Goal: Information Seeking & Learning: Learn about a topic

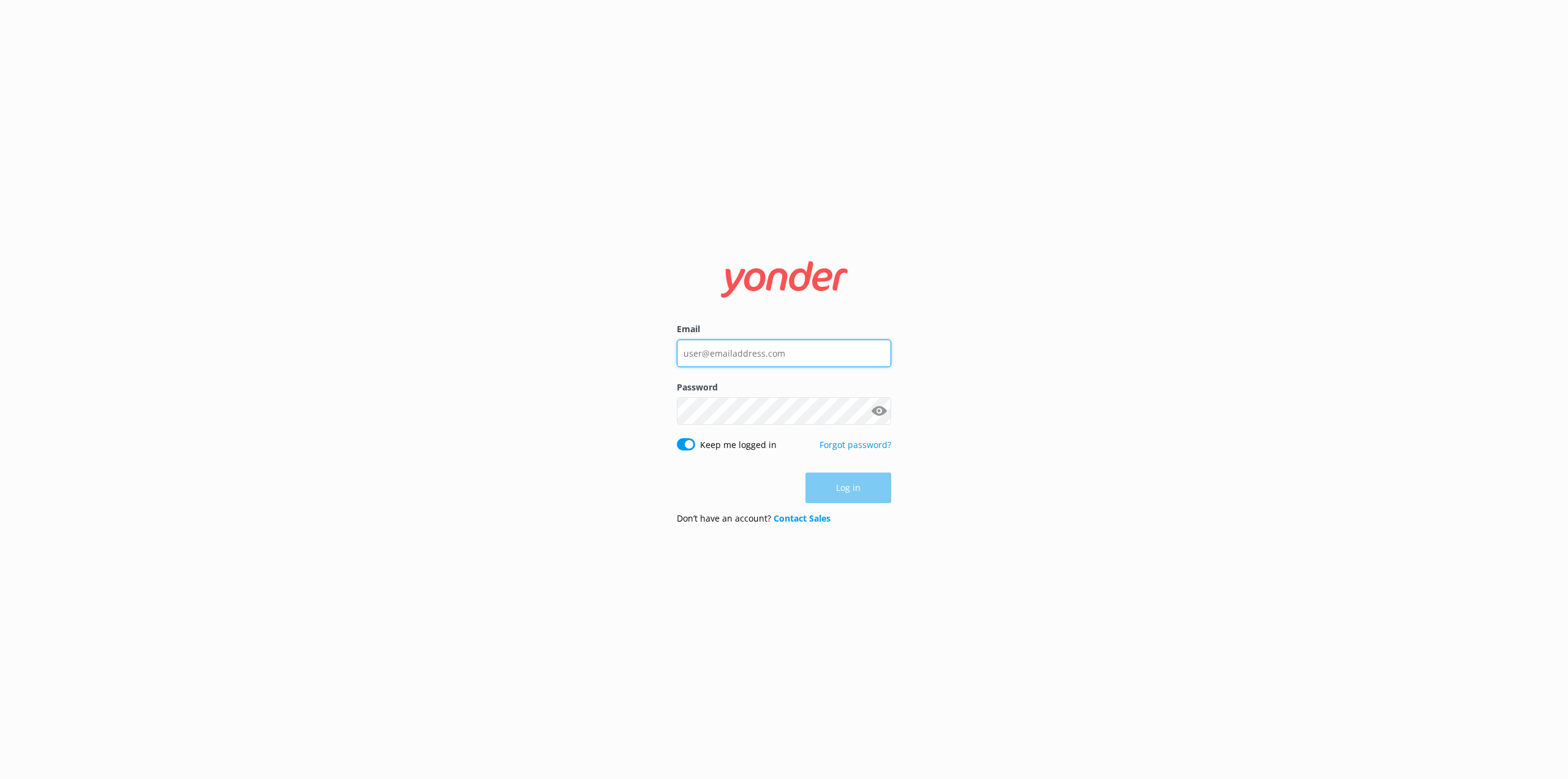
click at [707, 351] on input "Email" at bounding box center [784, 353] width 215 height 27
type input "[PERSON_NAME][EMAIL_ADDRESS][PERSON_NAME][DOMAIN_NAME]"
click button "Log in" at bounding box center [848, 489] width 86 height 31
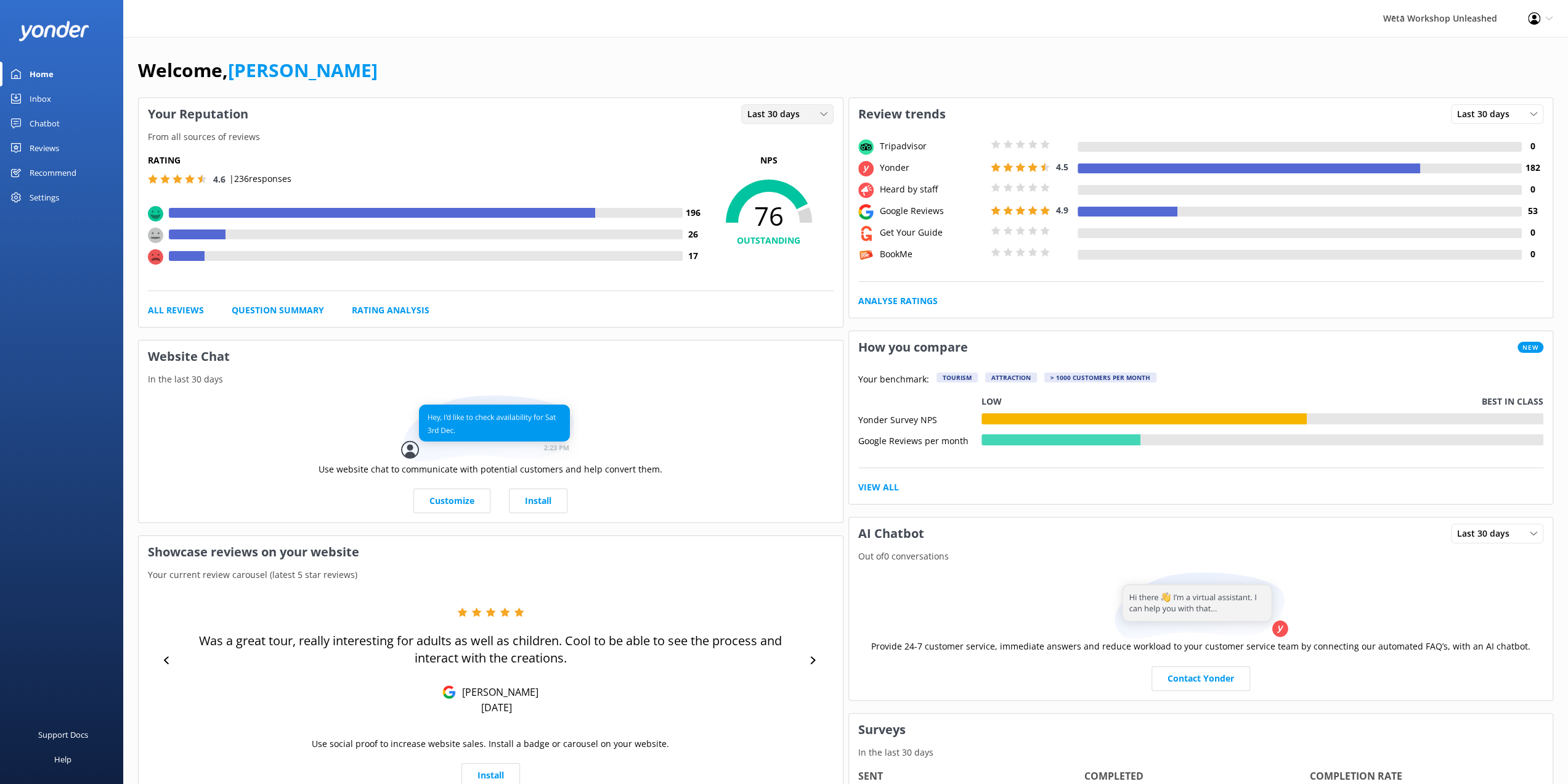
click at [813, 117] on div "Last 30 days" at bounding box center [787, 114] width 86 height 14
click at [754, 143] on div "Last 7 days" at bounding box center [768, 139] width 39 height 12
click at [48, 146] on div "Reviews" at bounding box center [45, 147] width 30 height 25
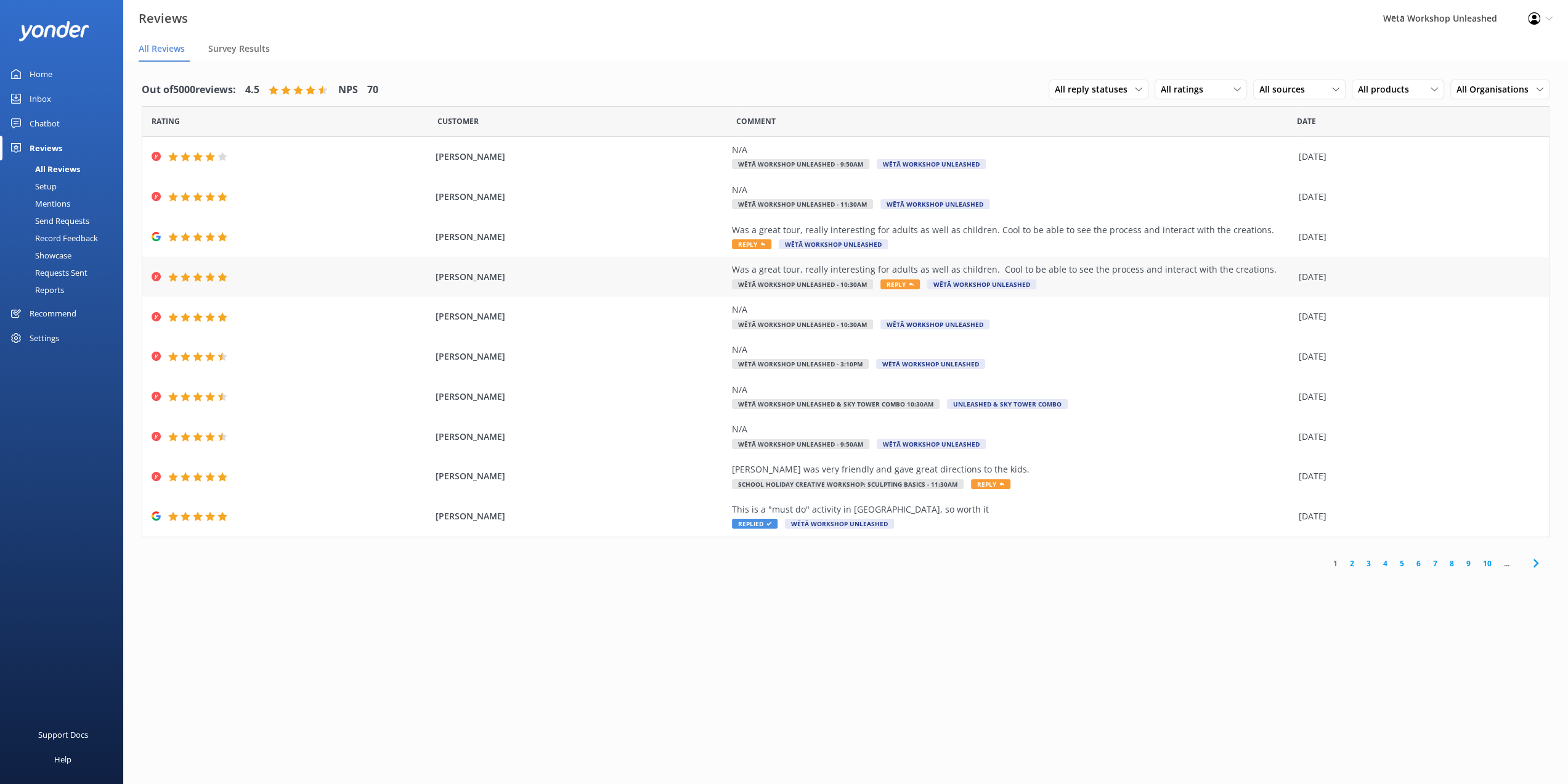
scroll to position [25, 0]
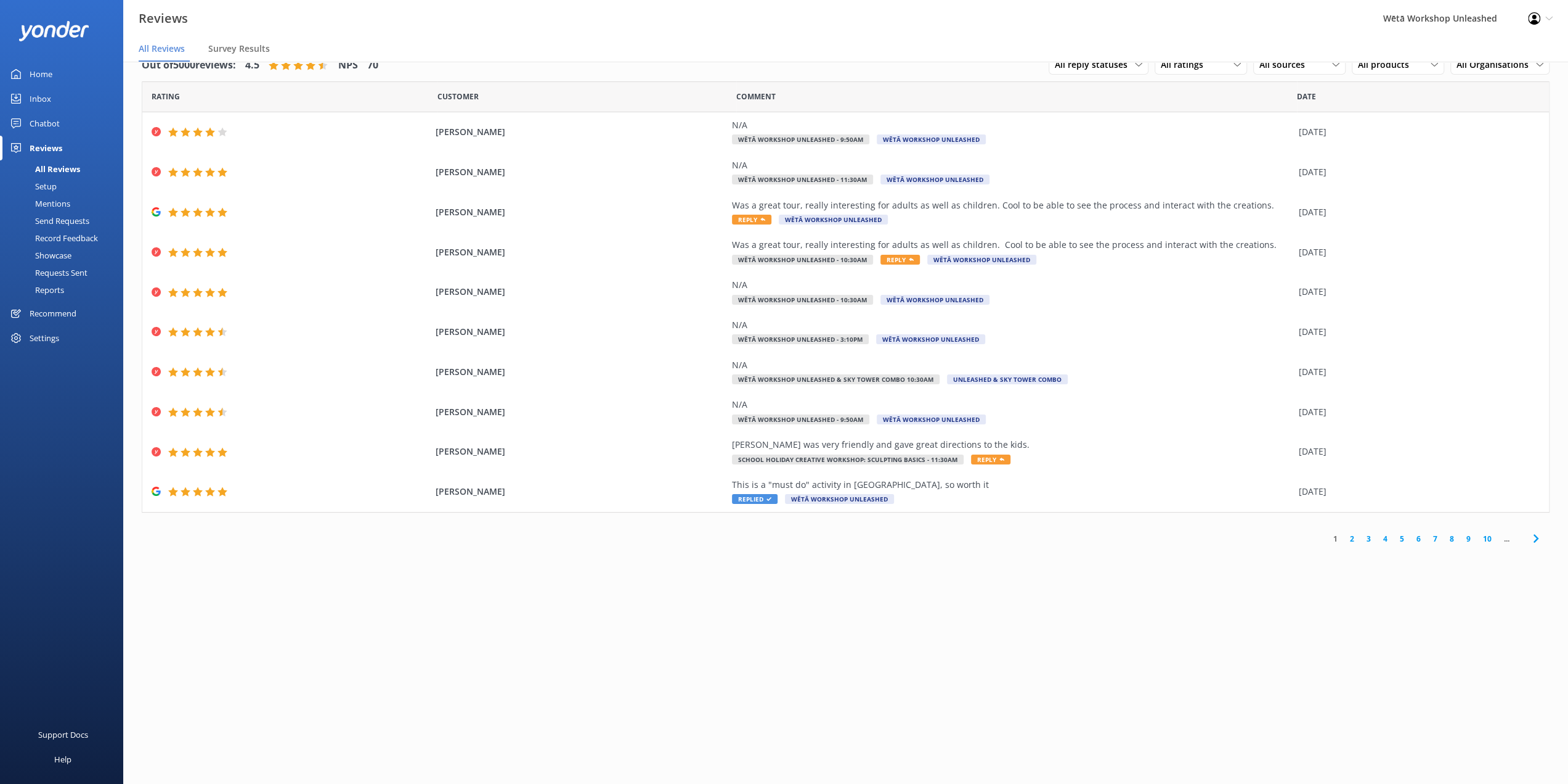
click at [1354, 540] on link "2" at bounding box center [1352, 539] width 16 height 12
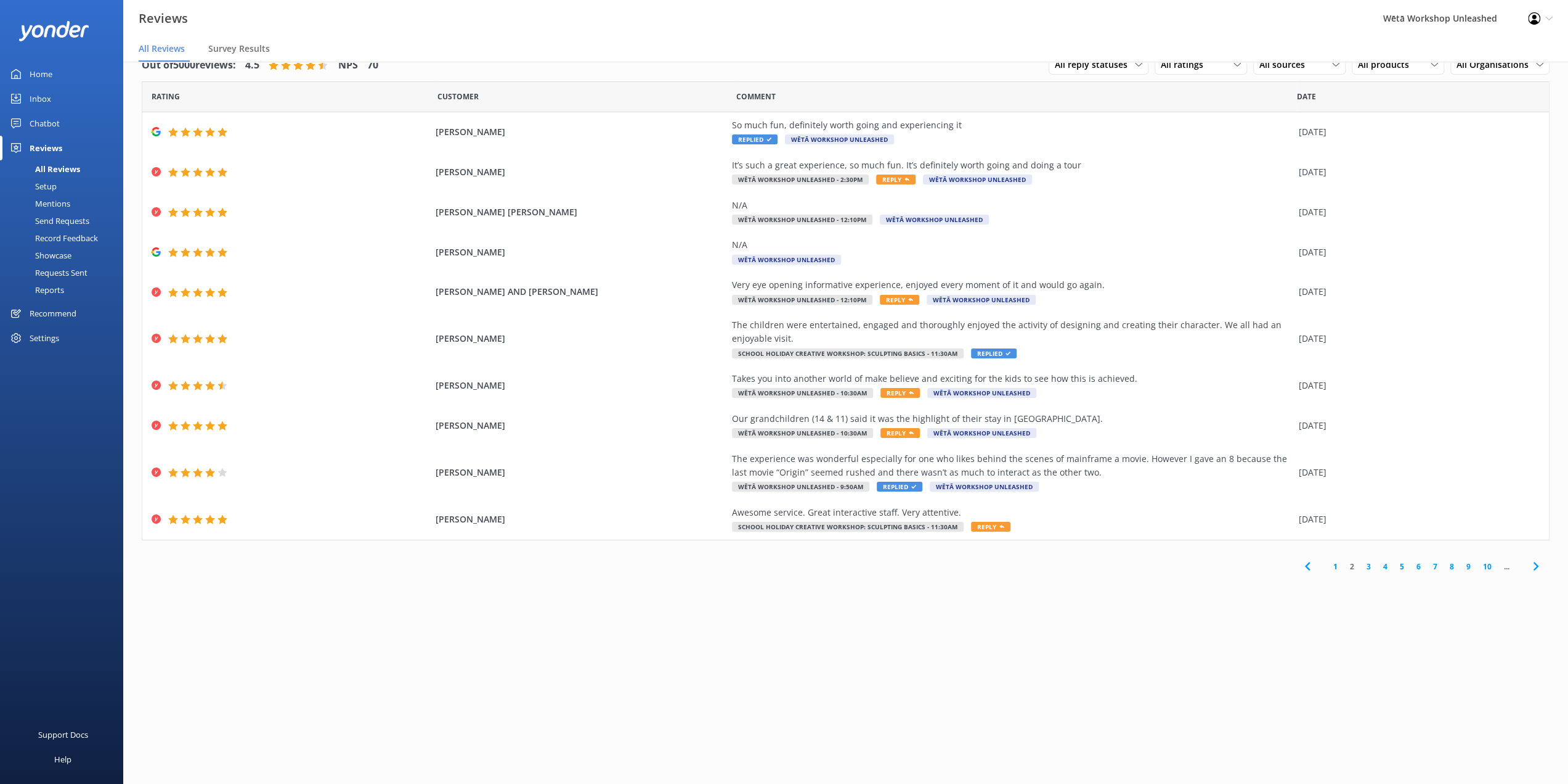
click at [1366, 561] on link "3" at bounding box center [1368, 566] width 16 height 12
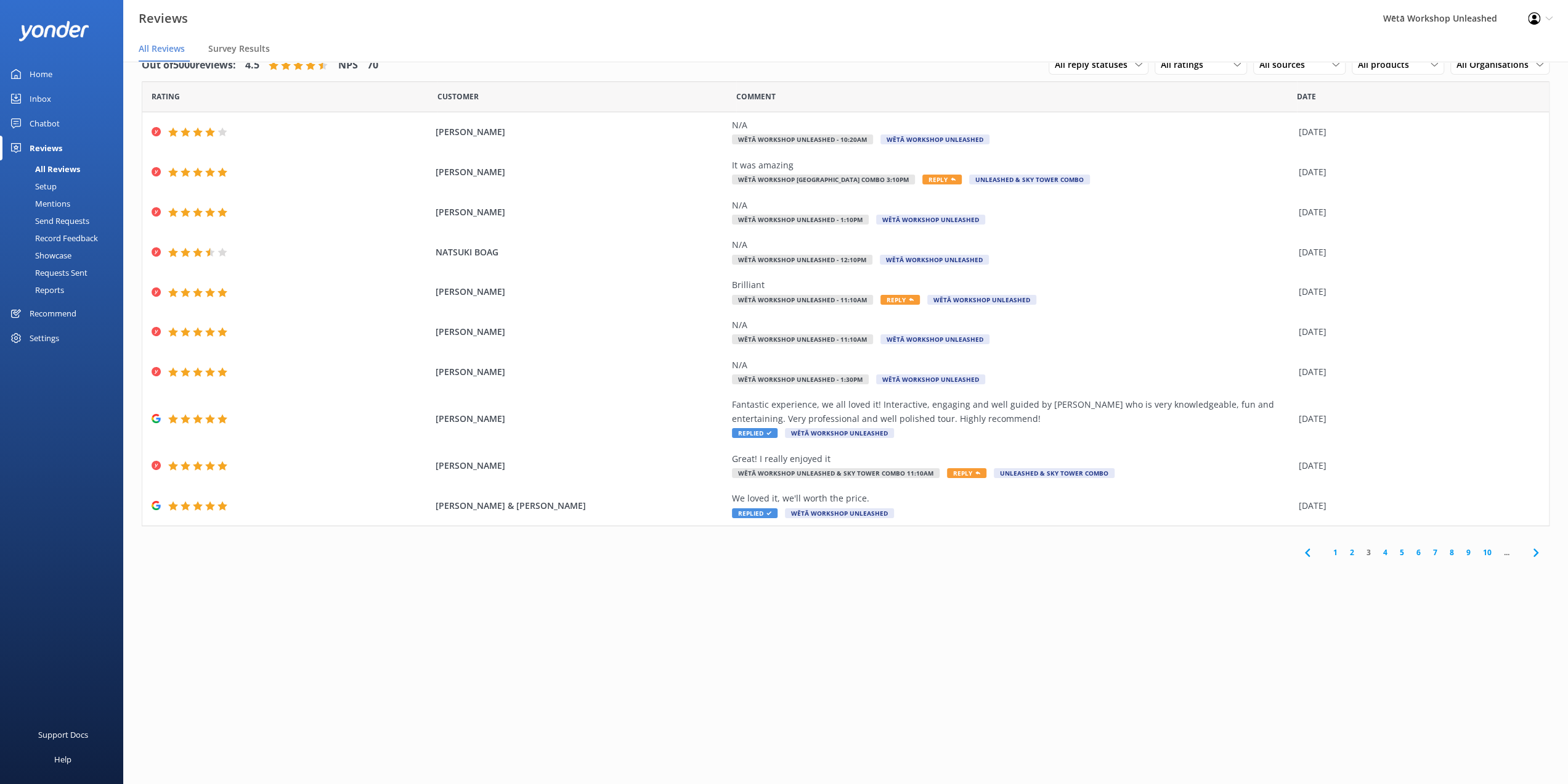
click at [1388, 552] on link "4" at bounding box center [1385, 553] width 16 height 12
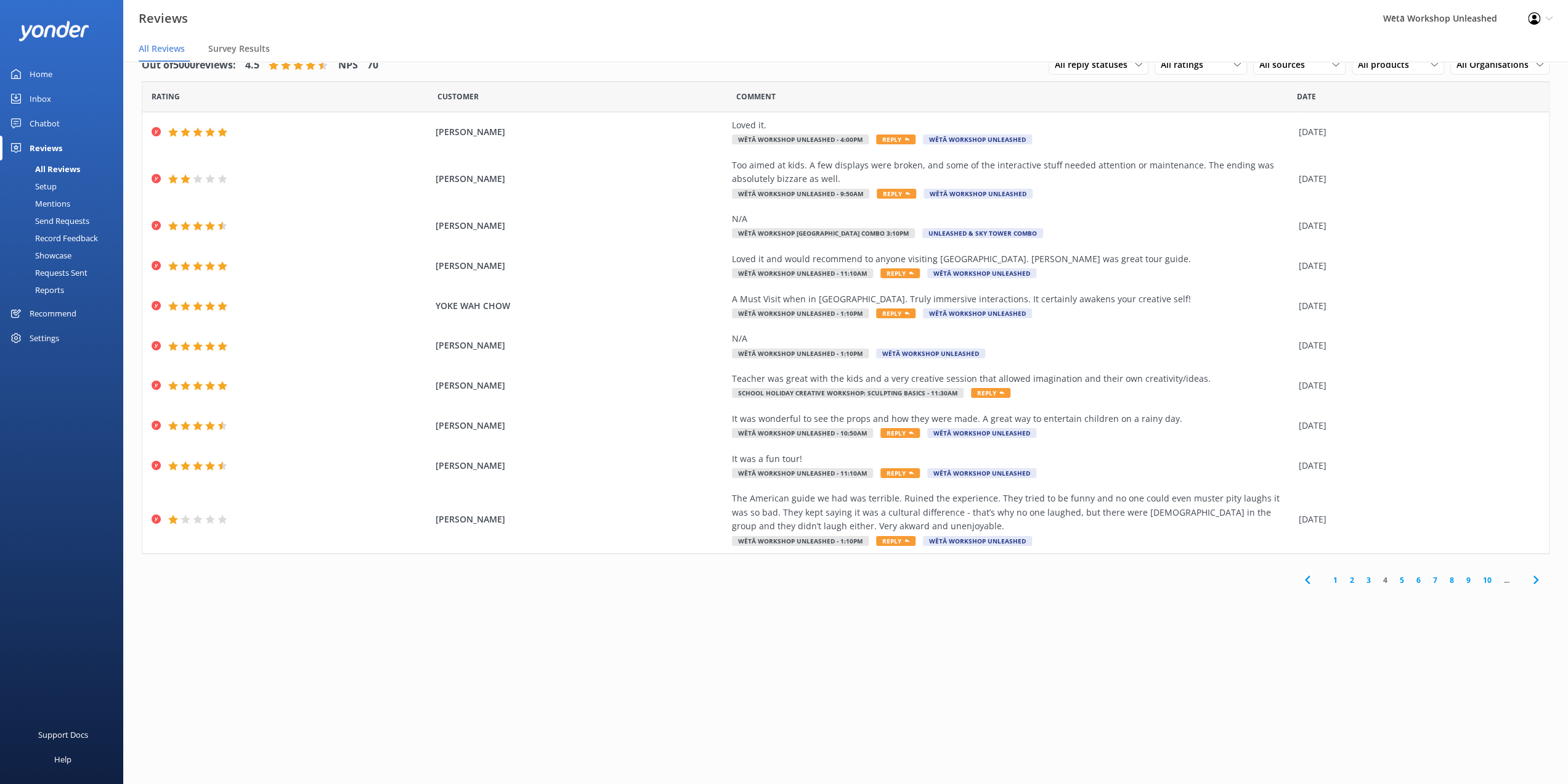
click at [1404, 581] on link "5" at bounding box center [1402, 580] width 16 height 12
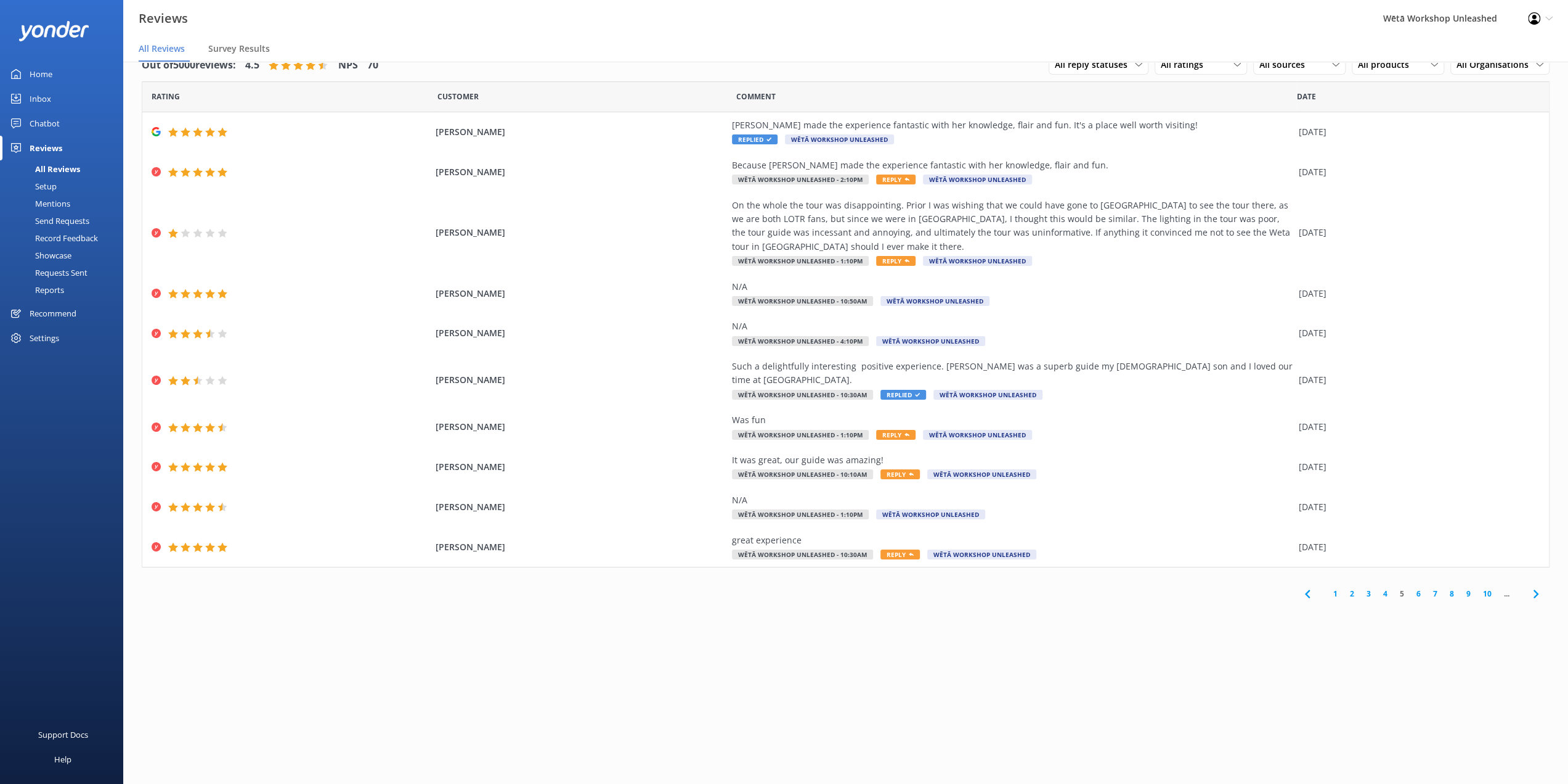
click at [1421, 588] on link "6" at bounding box center [1418, 594] width 16 height 12
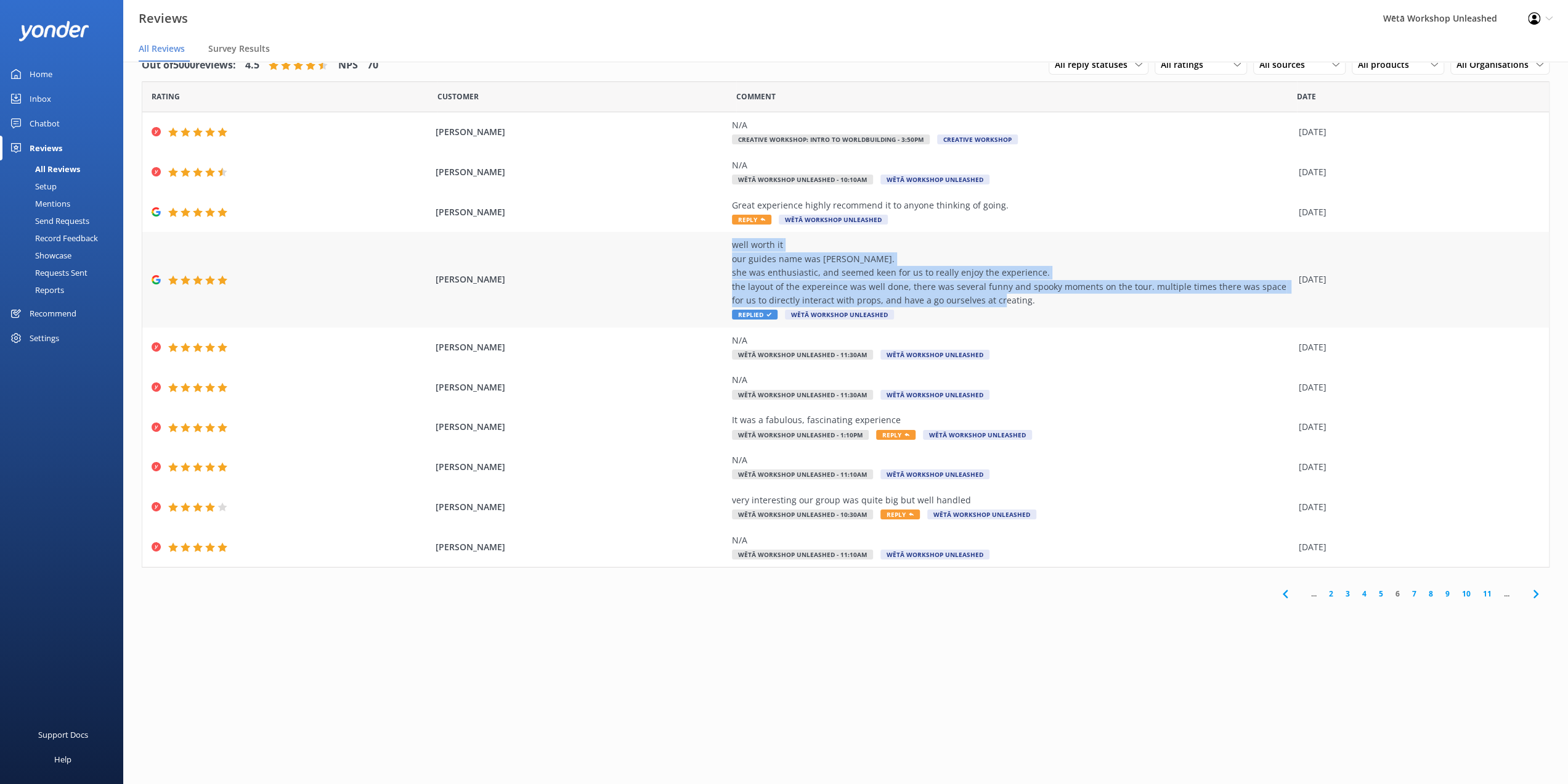
drag, startPoint x: 1038, startPoint y: 300, endPoint x: 734, endPoint y: 243, distance: 309.3
click at [734, 243] on div "well worth it our guides name was [PERSON_NAME]. she was enthusiastic, and seem…" at bounding box center [1012, 272] width 561 height 69
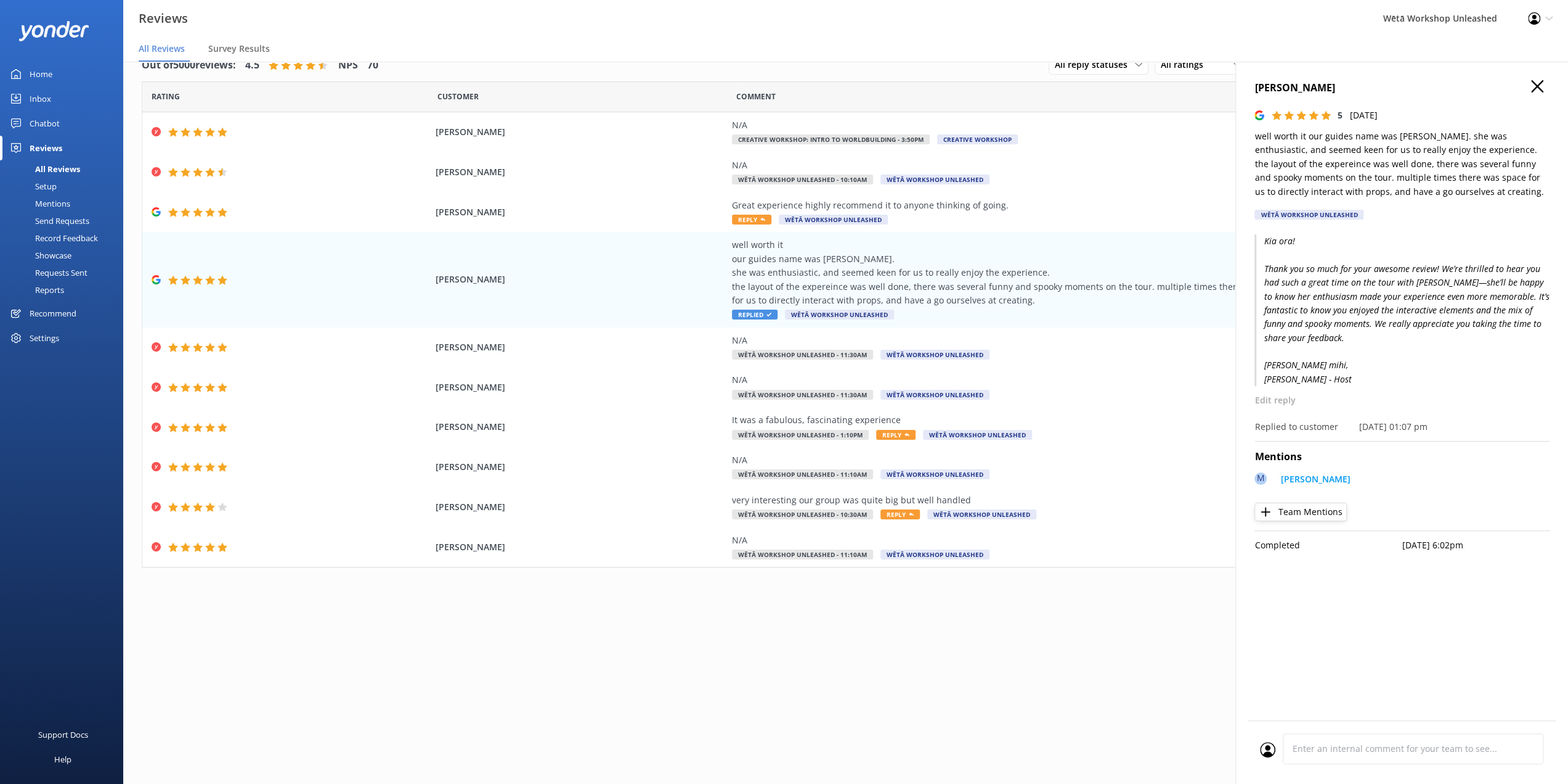
click at [1109, 599] on div "... 2 3 4 5 6 7 8 9 10 11 ..." at bounding box center [846, 593] width 1408 height 27
click at [1535, 87] on use "button" at bounding box center [1537, 87] width 12 height 12
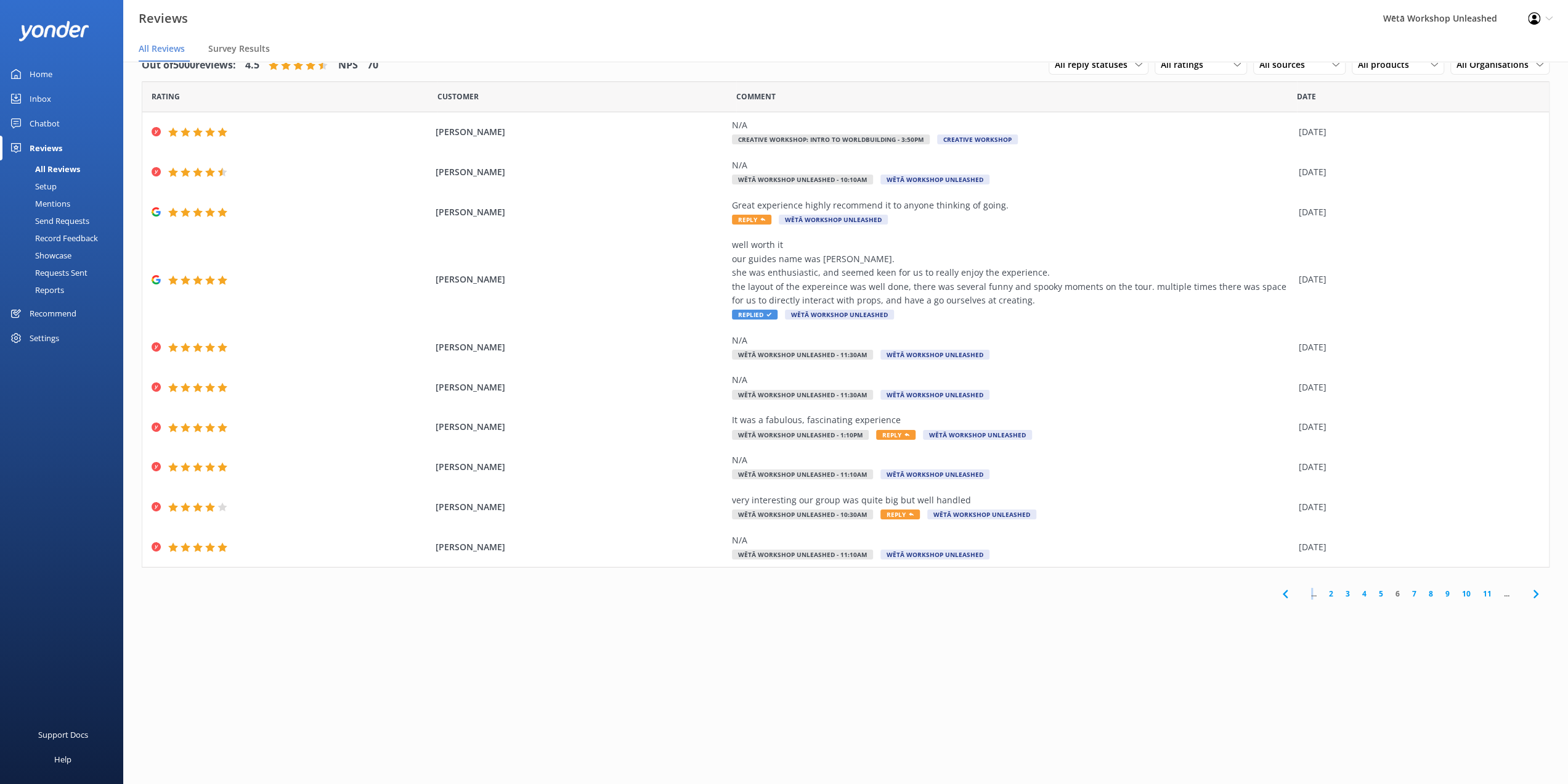
click at [1413, 589] on link "7" at bounding box center [1414, 594] width 16 height 12
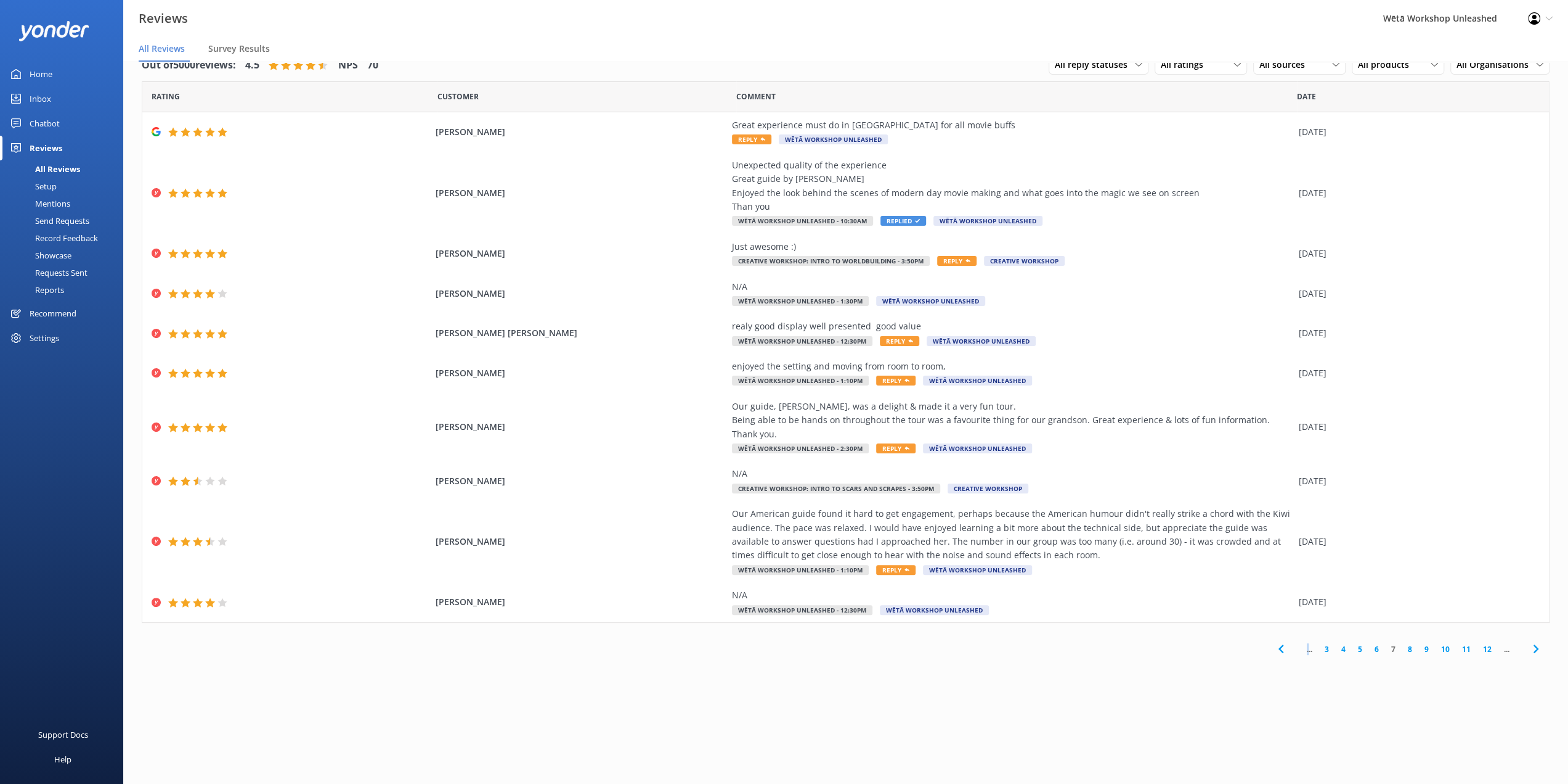
click at [1413, 649] on link "8" at bounding box center [1410, 649] width 16 height 12
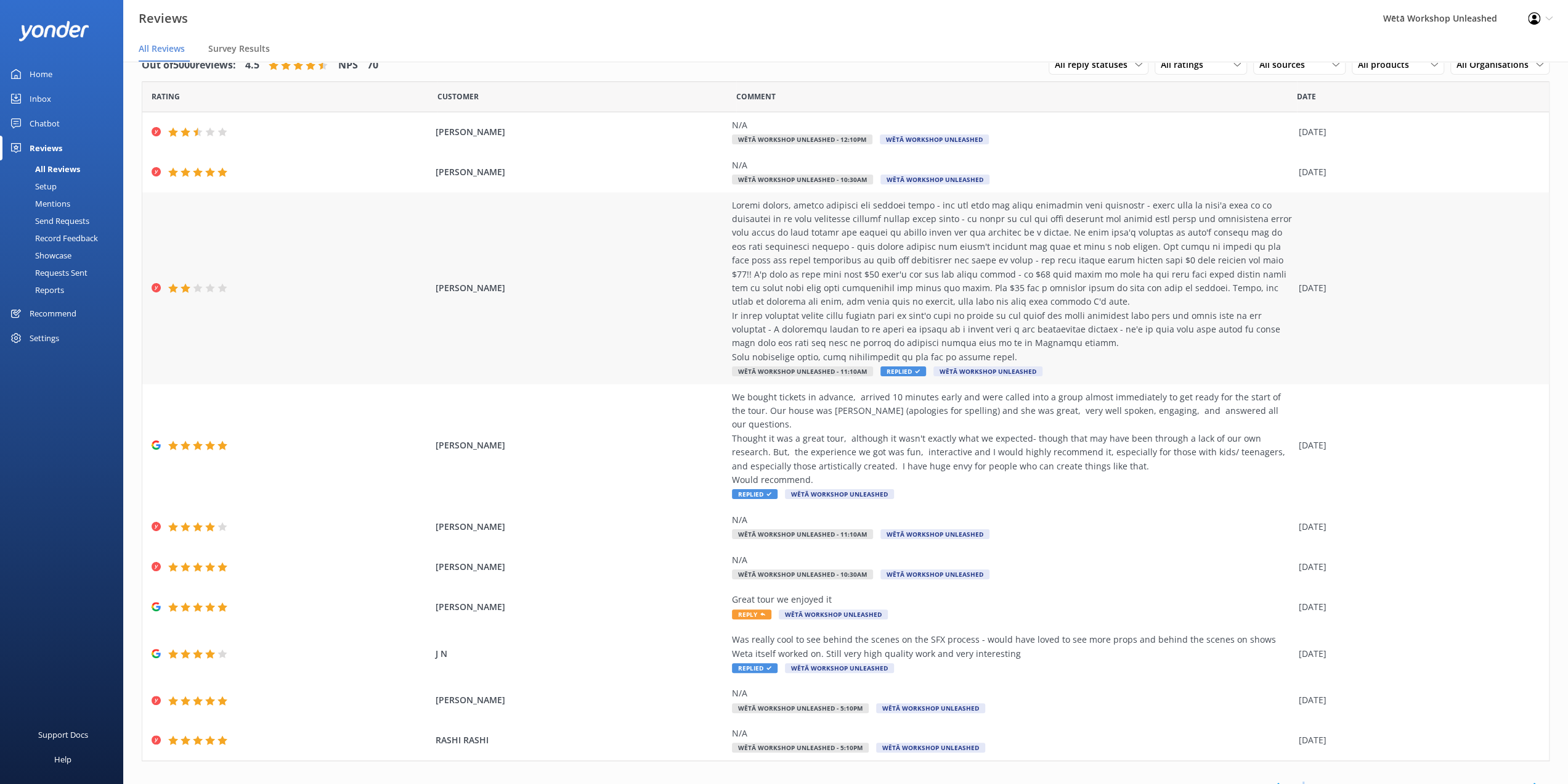
scroll to position [27, 0]
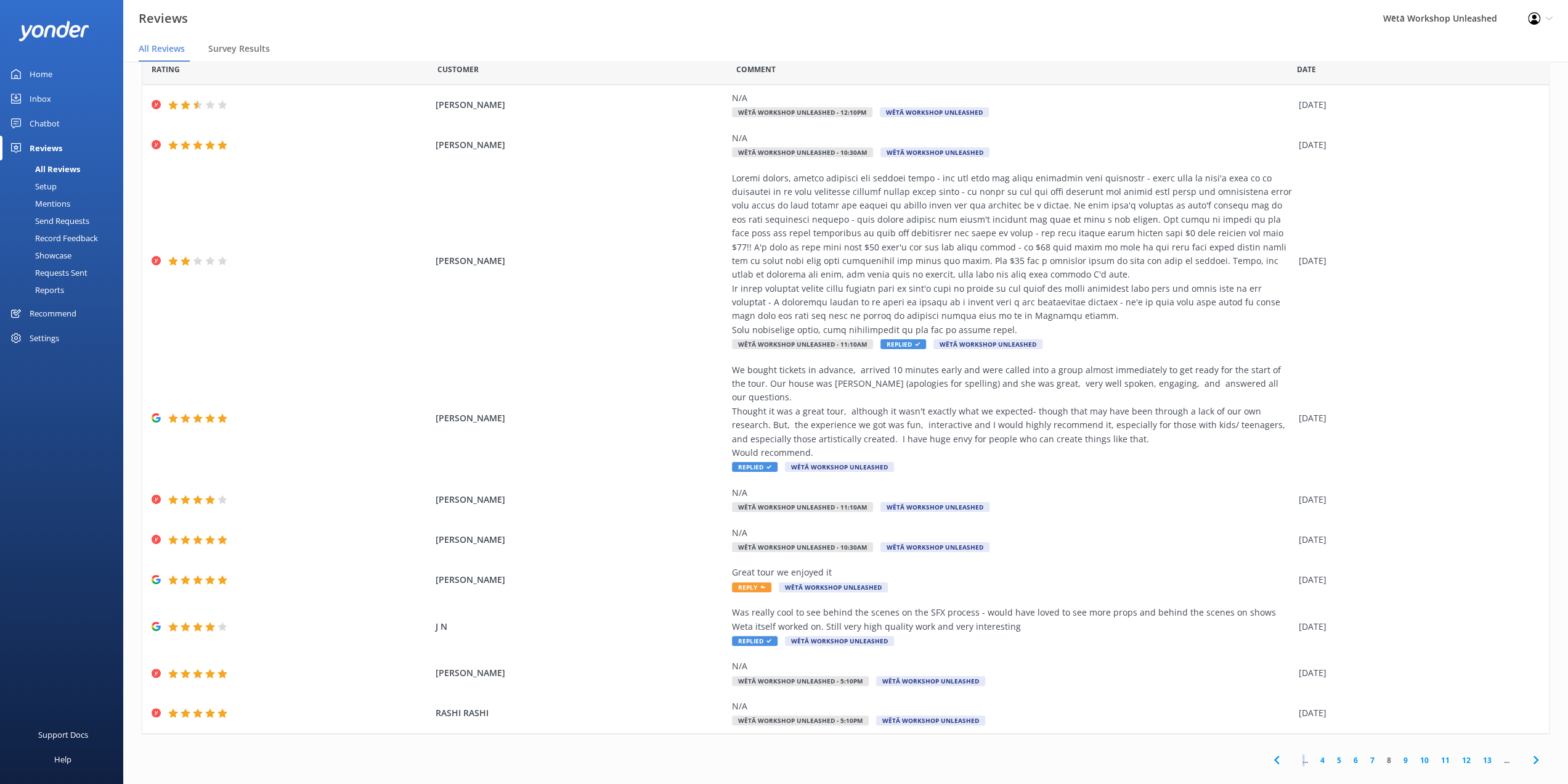
click at [1398, 754] on link "9" at bounding box center [1405, 760] width 16 height 12
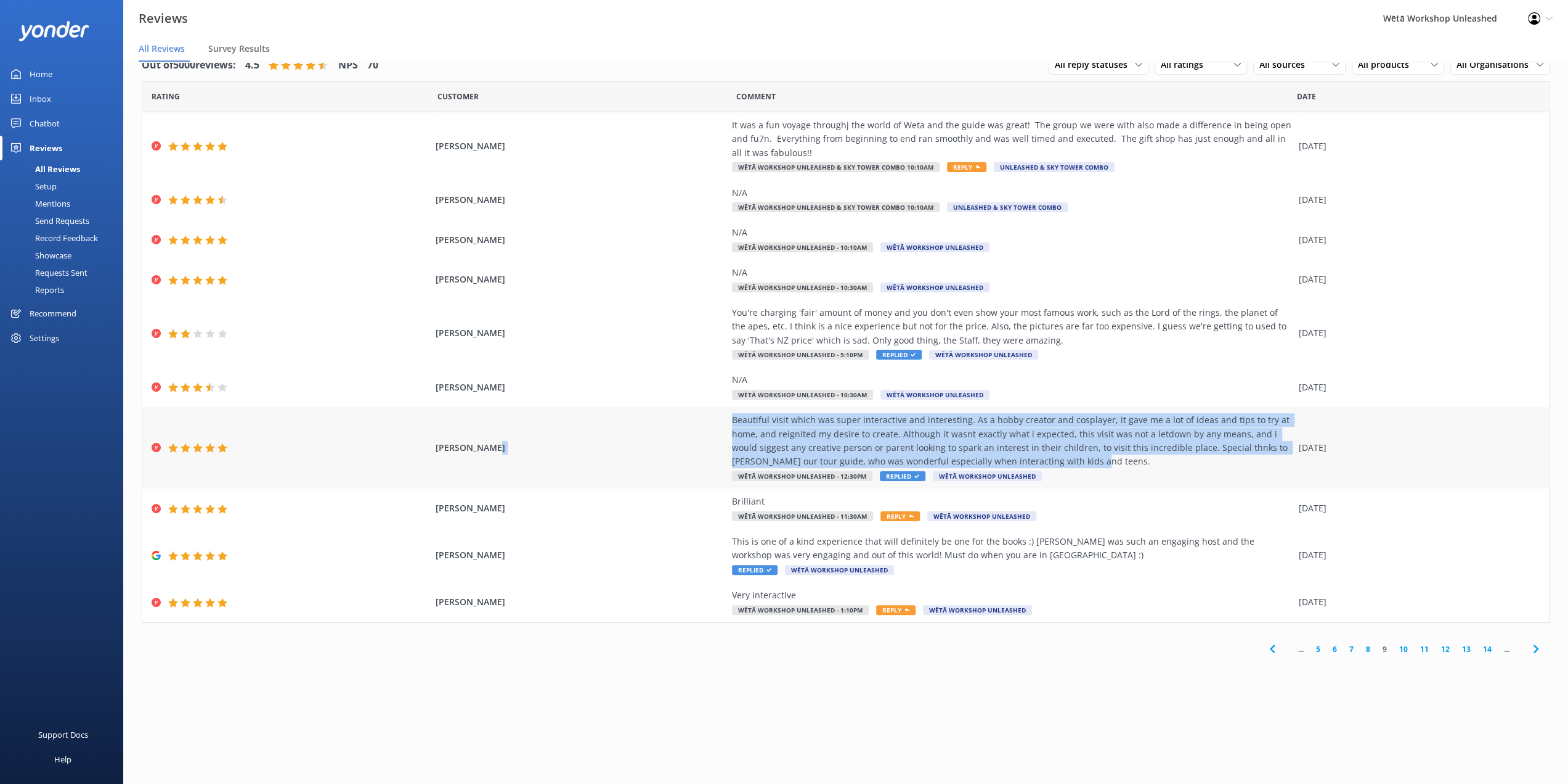
drag, startPoint x: 1054, startPoint y: 463, endPoint x: 694, endPoint y: 412, distance: 363.6
click at [694, 412] on div "[PERSON_NAME] Beautiful visit which was super interactive and interesting. As a…" at bounding box center [845, 447] width 1407 height 81
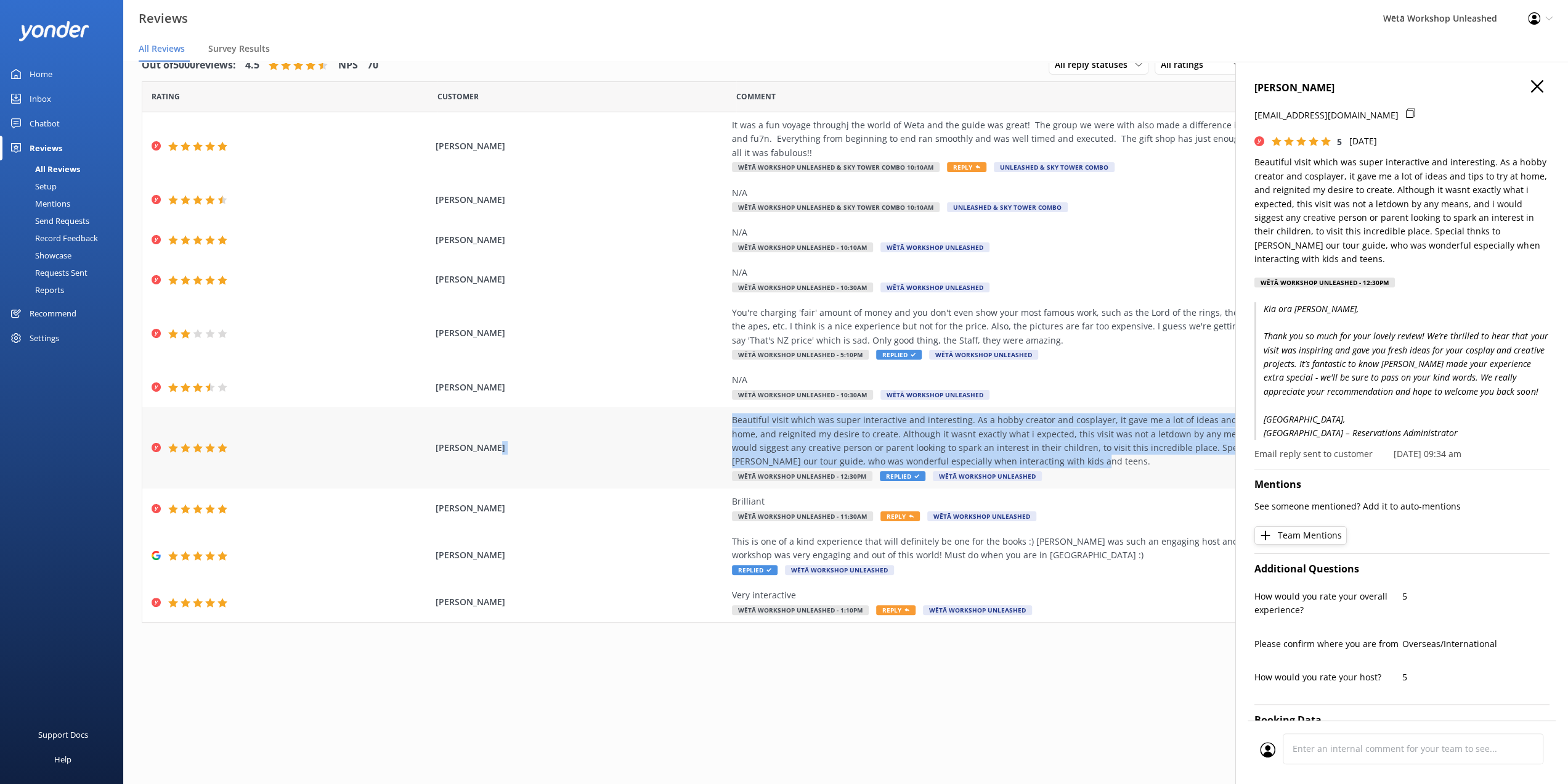
copy div "Beautiful visit which was super interactive and interesting. As a hobby creator…"
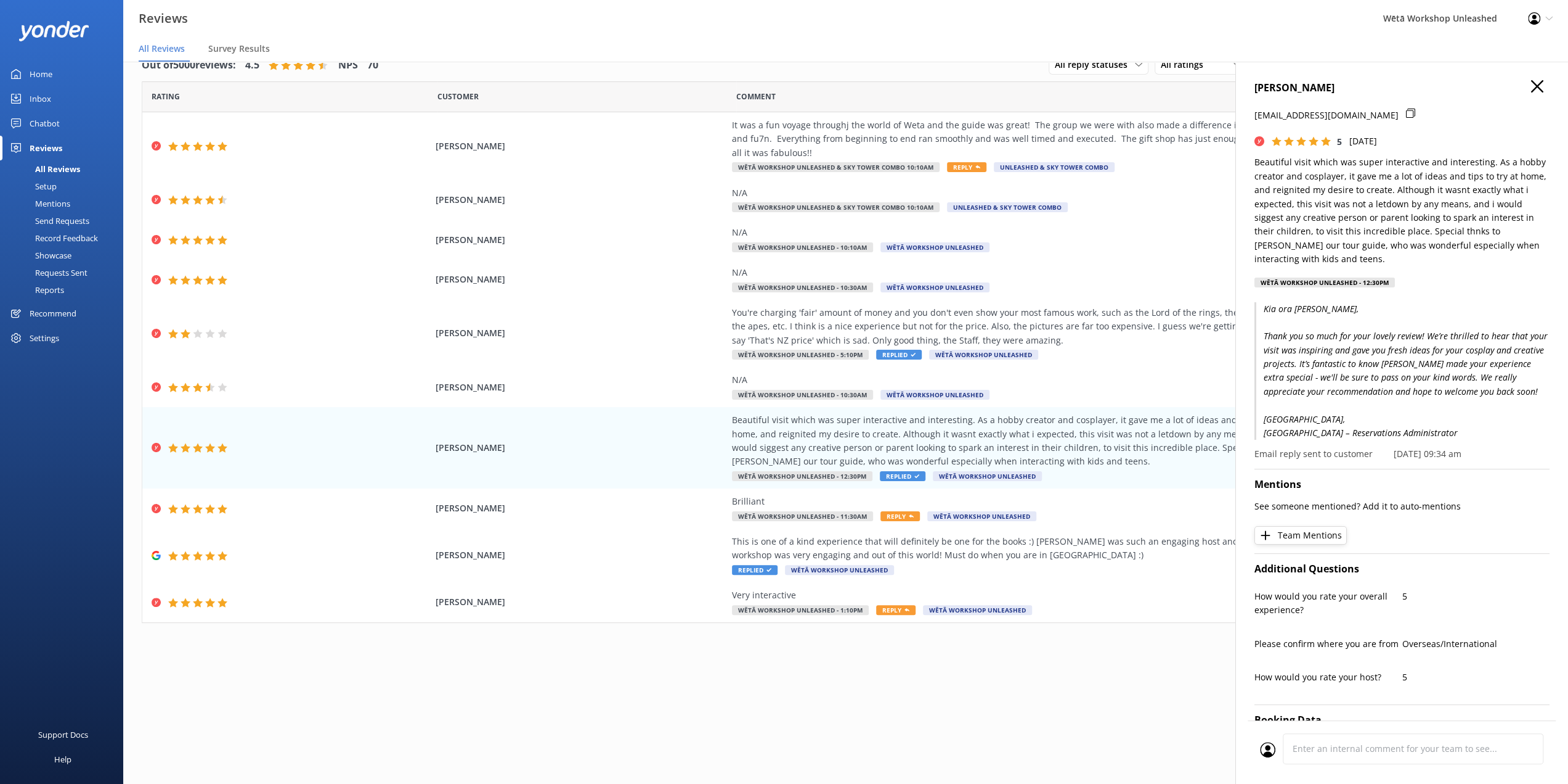
click at [673, 40] on nav "All Reviews Survey Results" at bounding box center [846, 49] width 1446 height 25
click at [826, 39] on nav "All Reviews Survey Results" at bounding box center [846, 49] width 1446 height 25
click at [1531, 82] on icon "button" at bounding box center [1537, 87] width 12 height 12
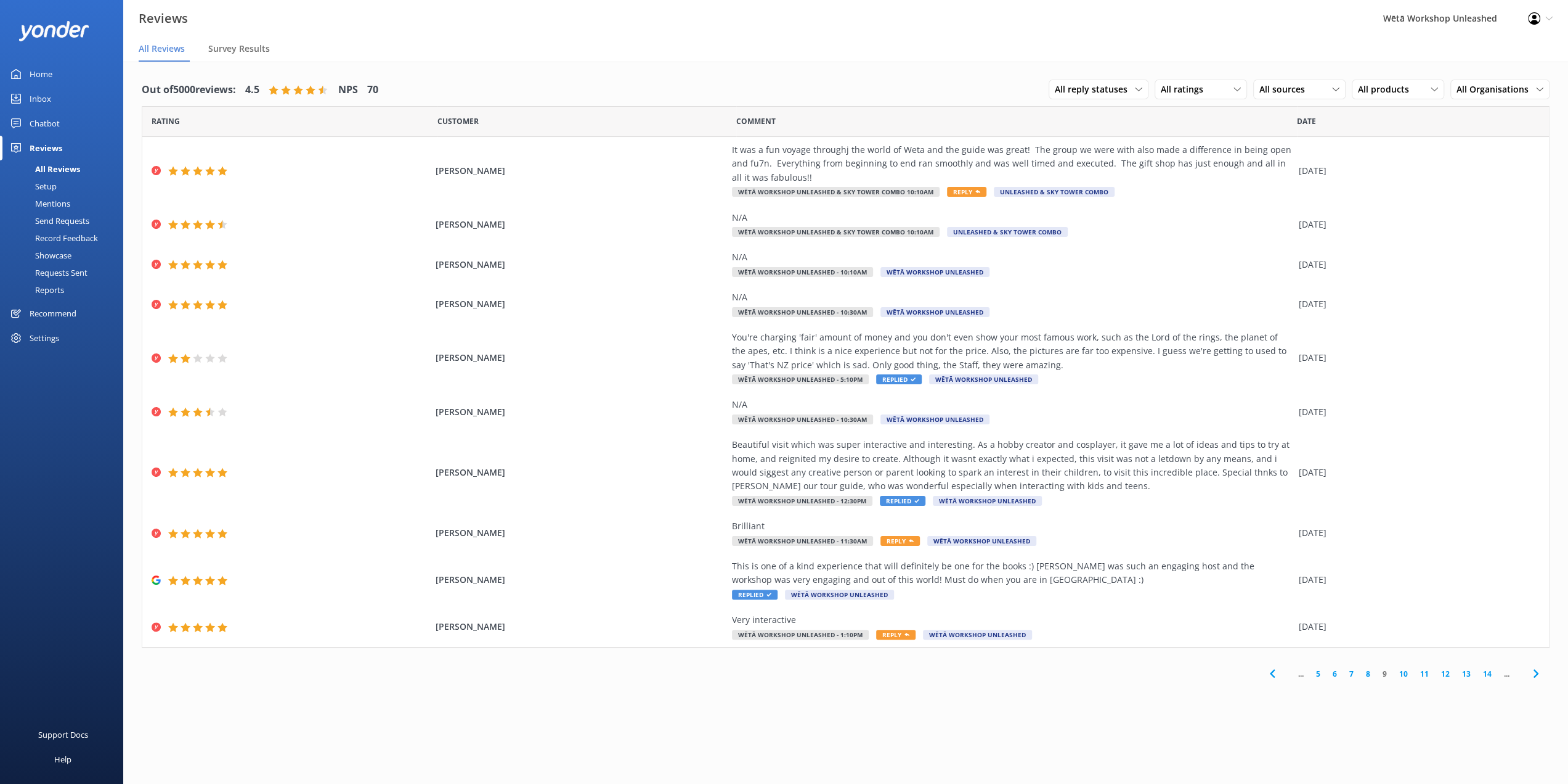
click at [1320, 674] on link "5" at bounding box center [1318, 673] width 16 height 12
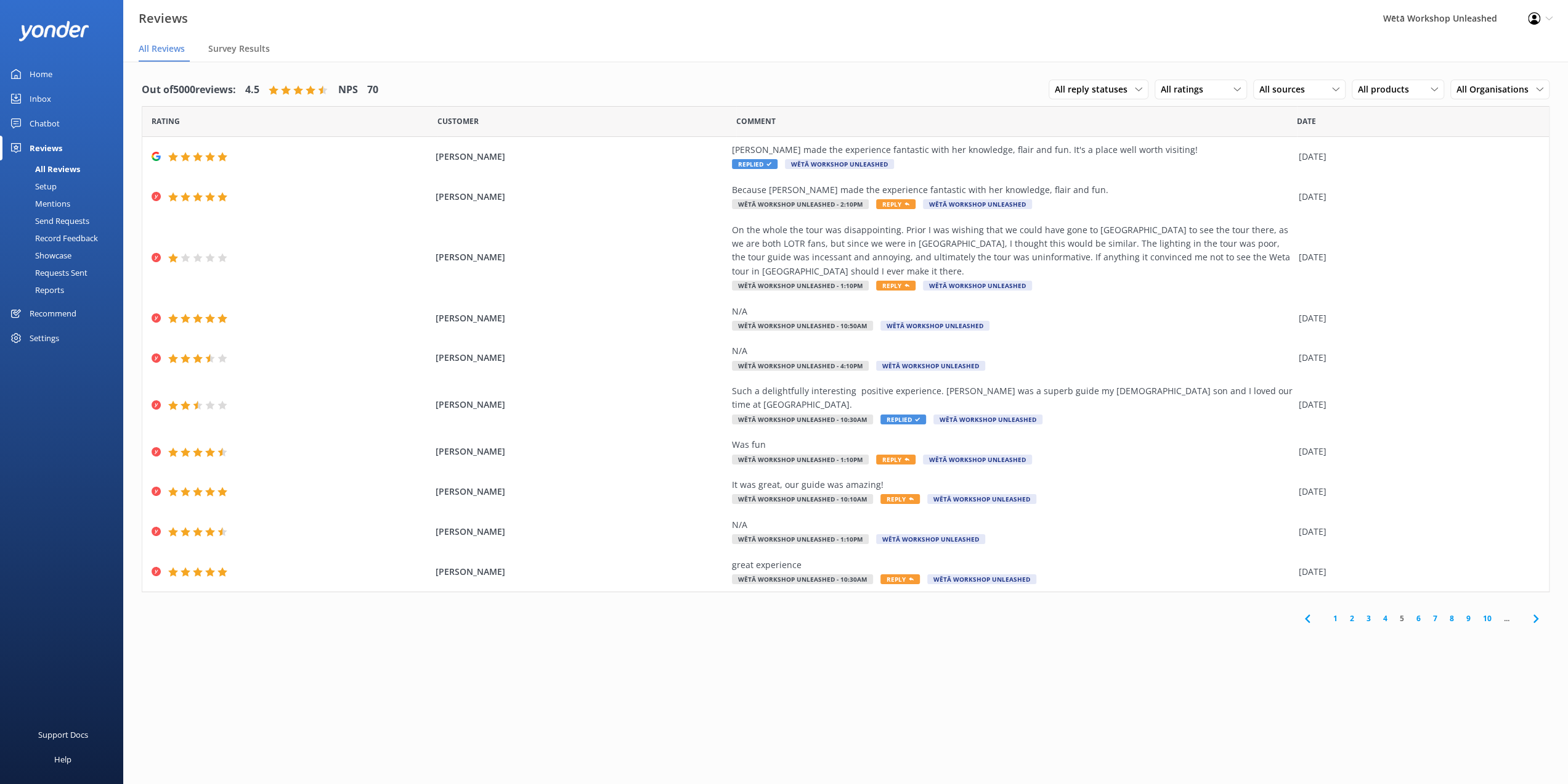
click at [1337, 613] on link "1" at bounding box center [1335, 619] width 16 height 12
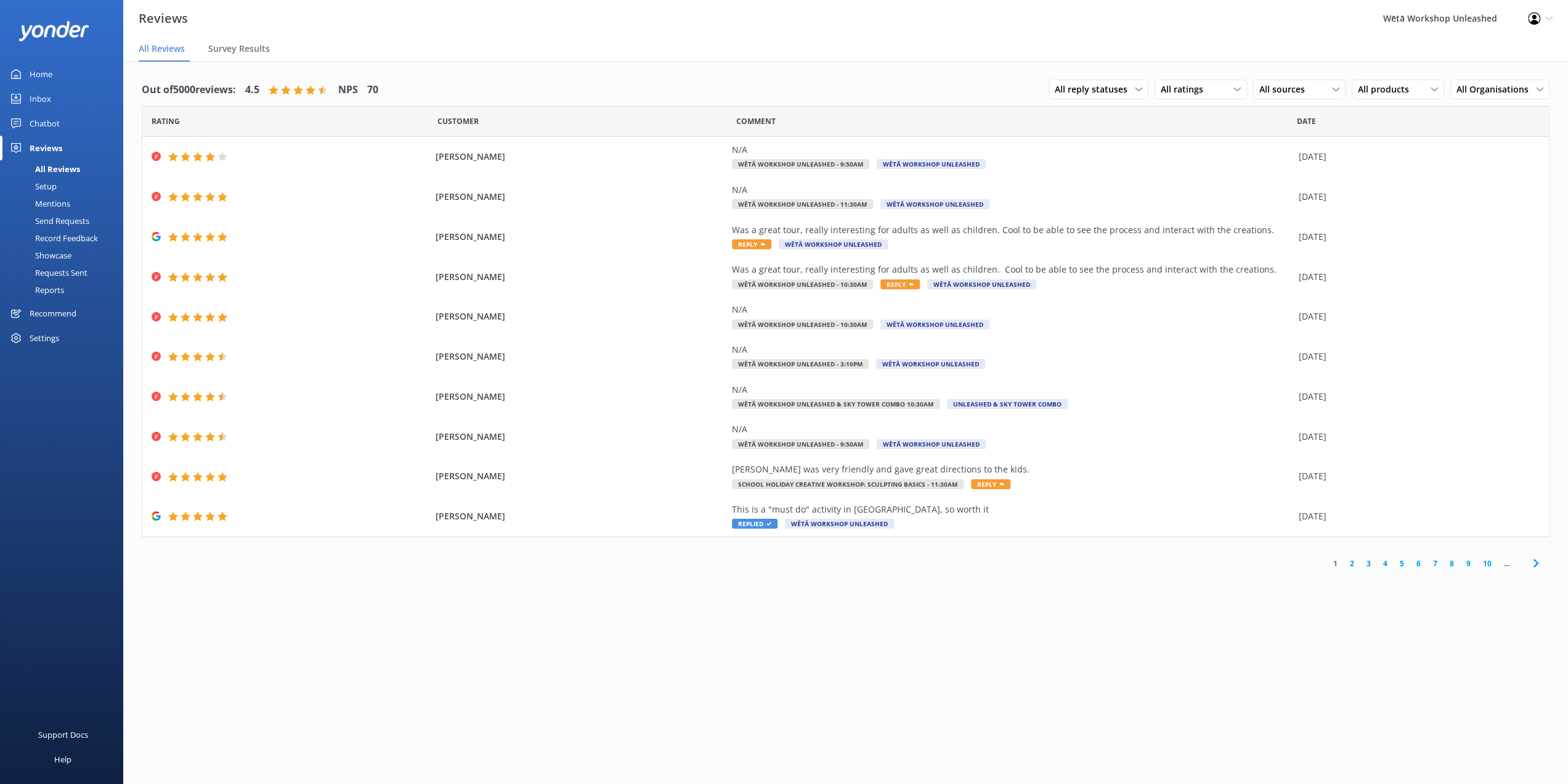
click at [1352, 566] on link "2" at bounding box center [1352, 564] width 16 height 12
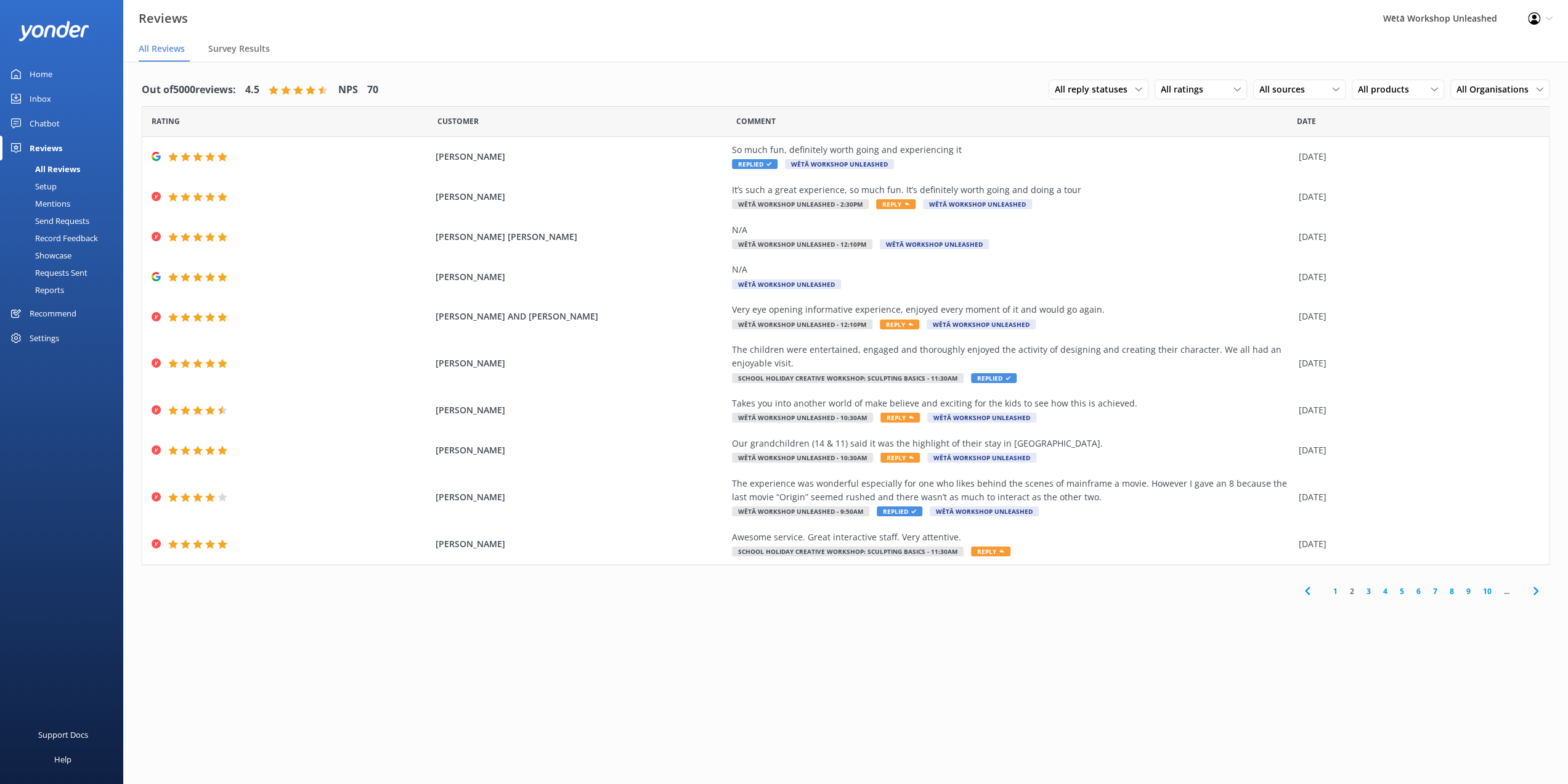
click at [1368, 590] on link "3" at bounding box center [1368, 591] width 16 height 12
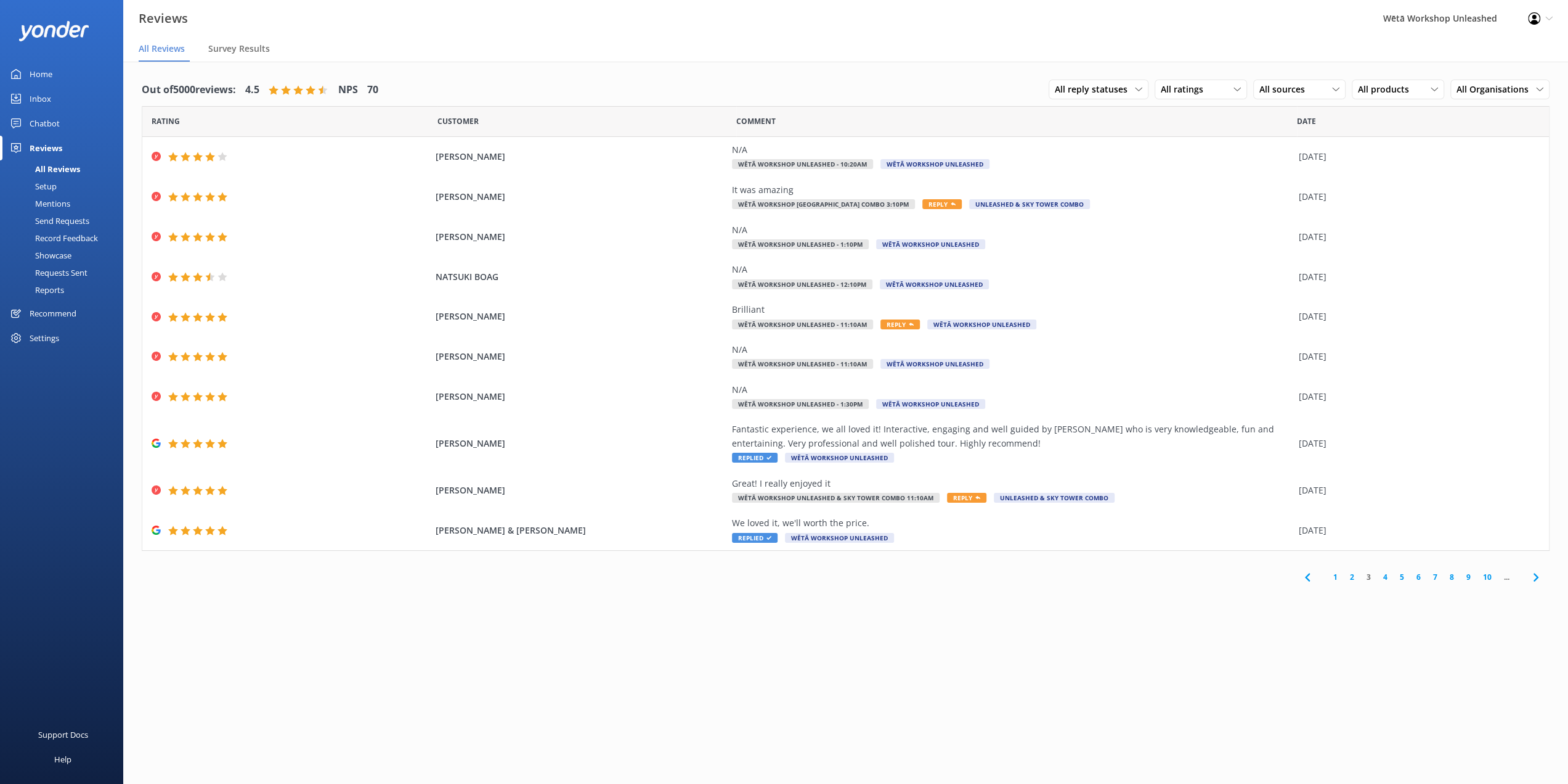
click at [1382, 577] on link "4" at bounding box center [1385, 577] width 16 height 12
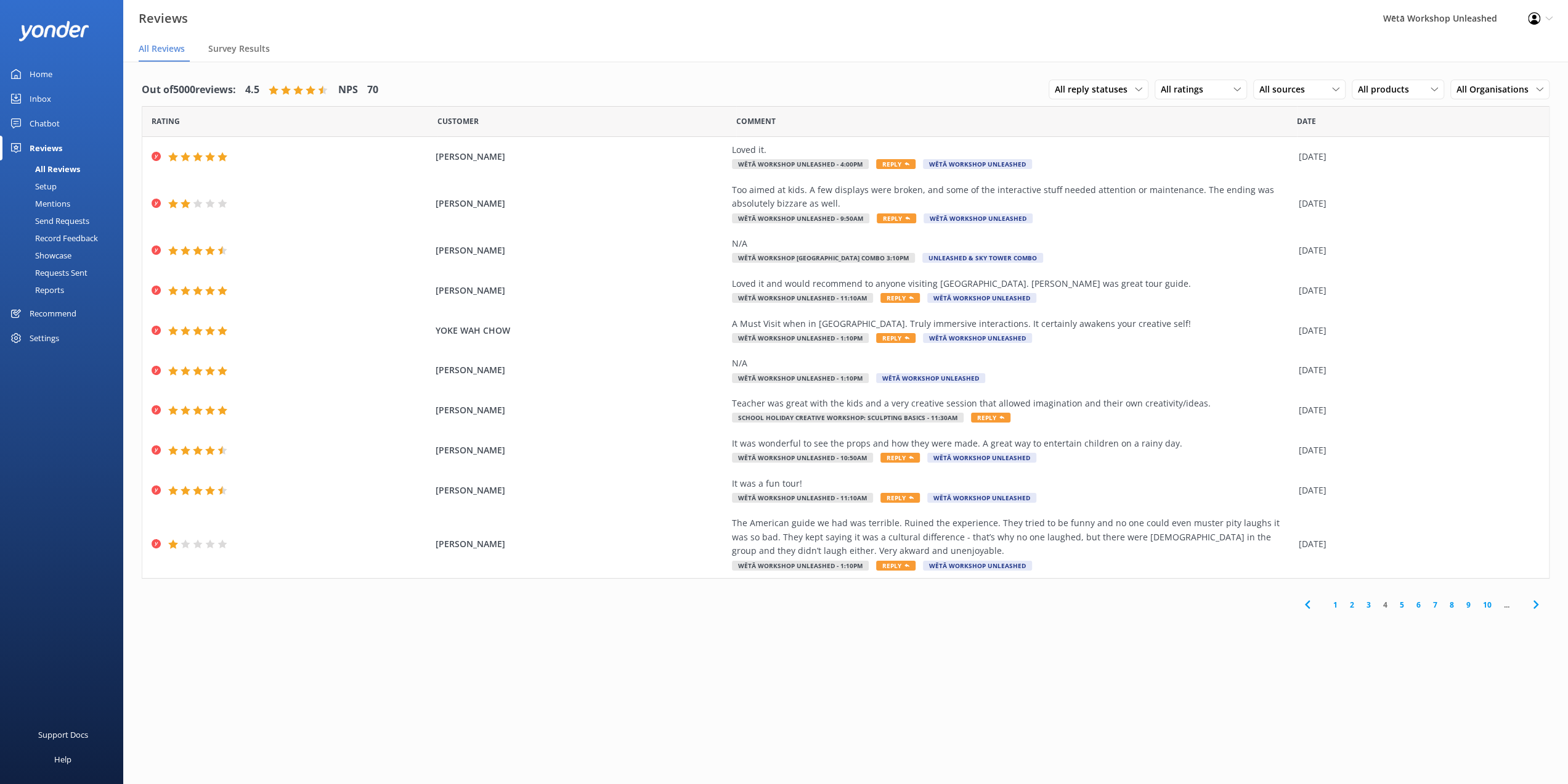
click at [1401, 602] on link "5" at bounding box center [1402, 605] width 16 height 12
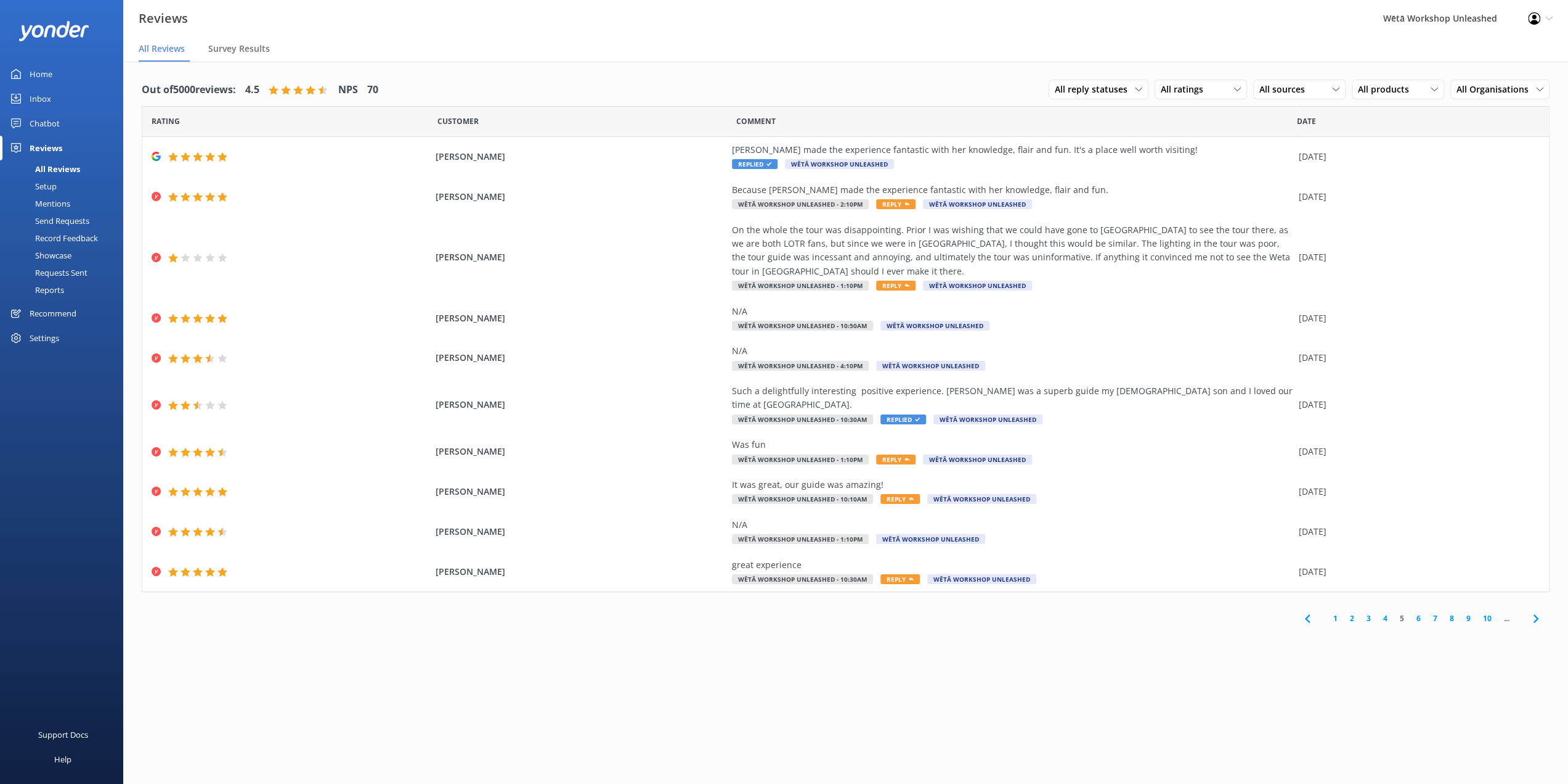
click at [1420, 613] on link "6" at bounding box center [1418, 619] width 16 height 12
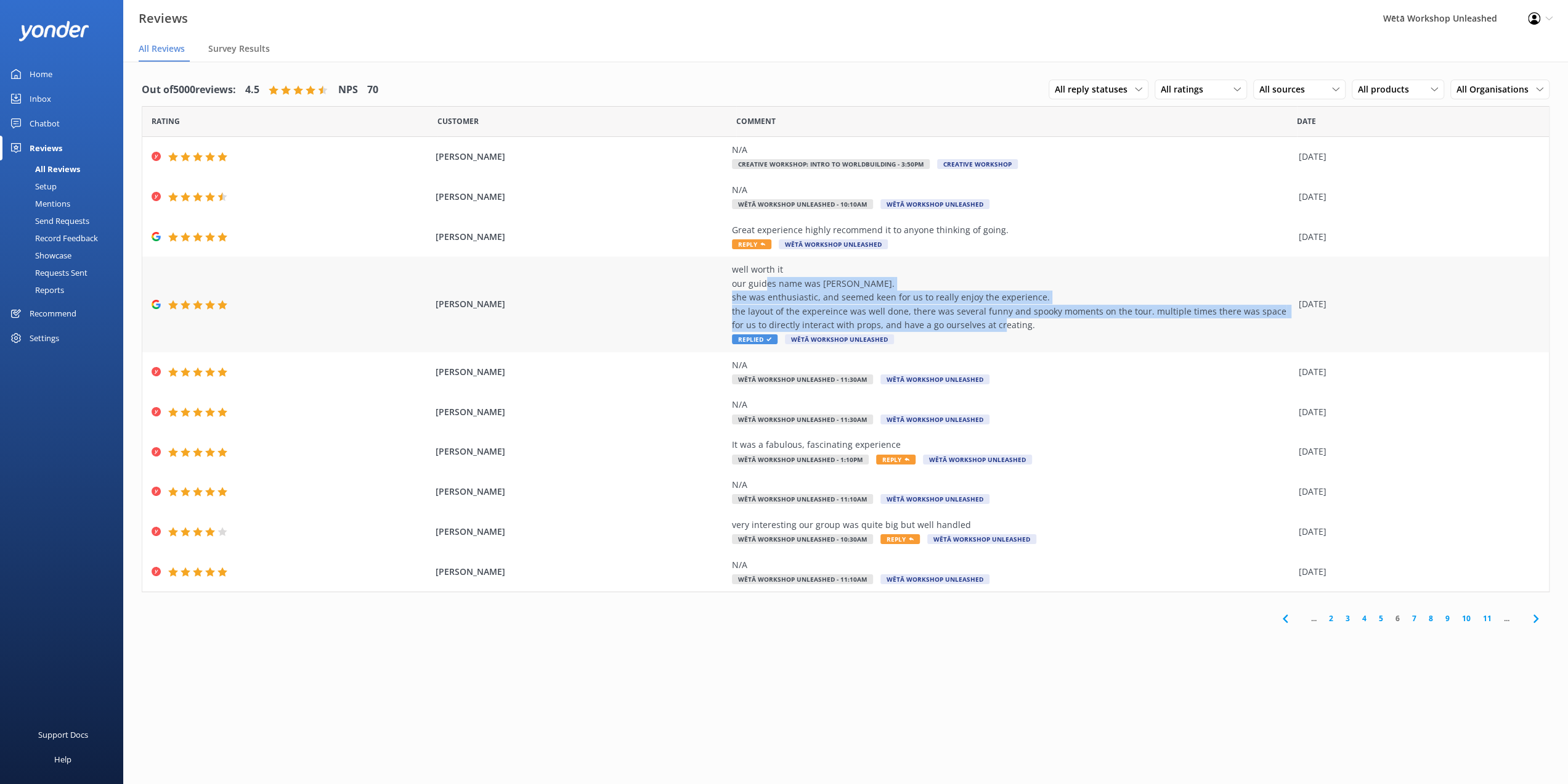
drag, startPoint x: 1040, startPoint y: 324, endPoint x: 765, endPoint y: 285, distance: 277.8
click at [765, 285] on div "well worth it our guides name was [PERSON_NAME]. she was enthusiastic, and seem…" at bounding box center [1012, 297] width 561 height 69
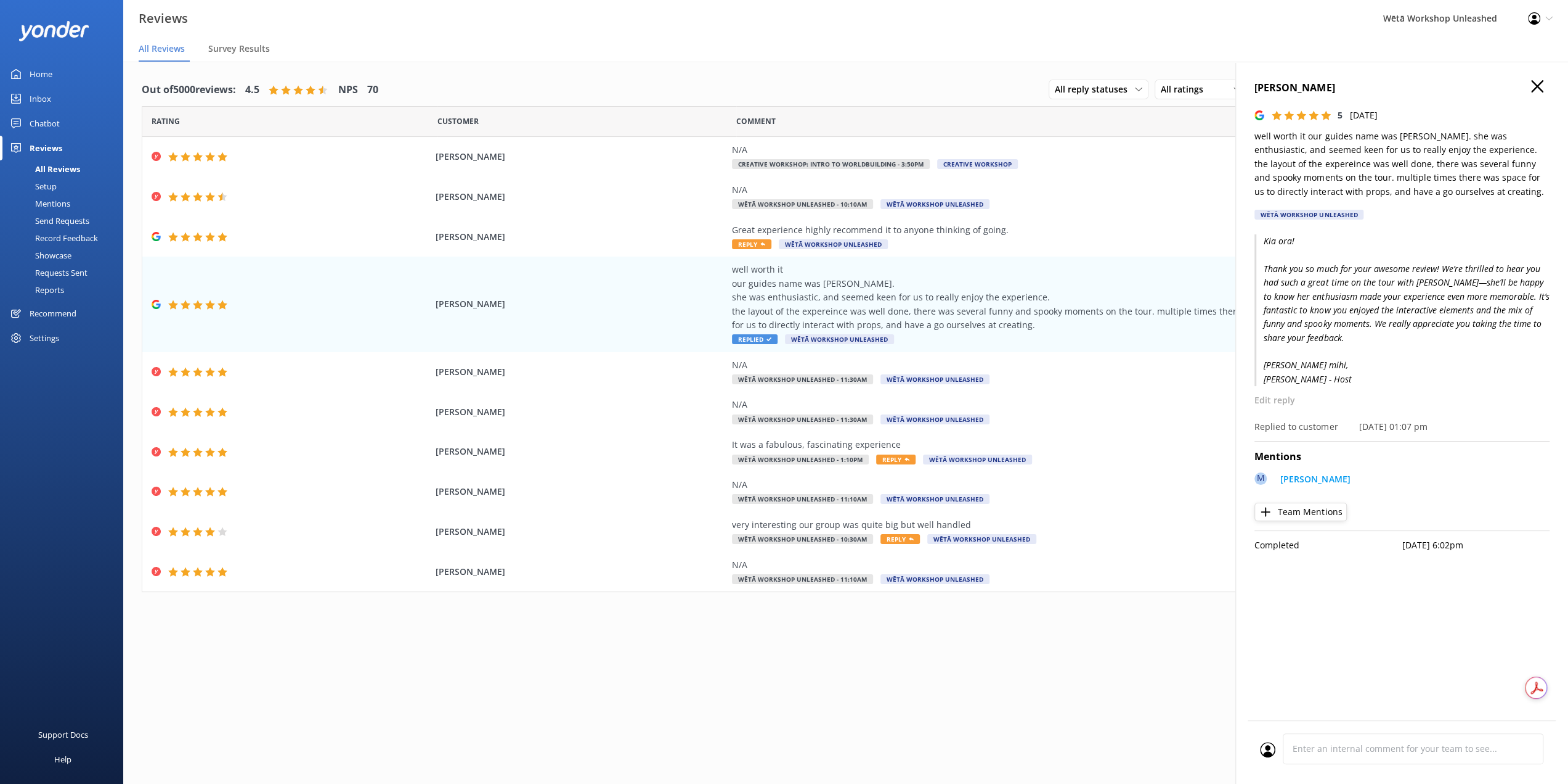
click at [1047, 613] on div "... 2 3 4 5 6 7 8 9 10 11 ..." at bounding box center [846, 618] width 1408 height 27
click at [1529, 86] on h4 "[PERSON_NAME]" at bounding box center [1402, 88] width 295 height 16
click at [1533, 87] on icon "button" at bounding box center [1537, 87] width 12 height 12
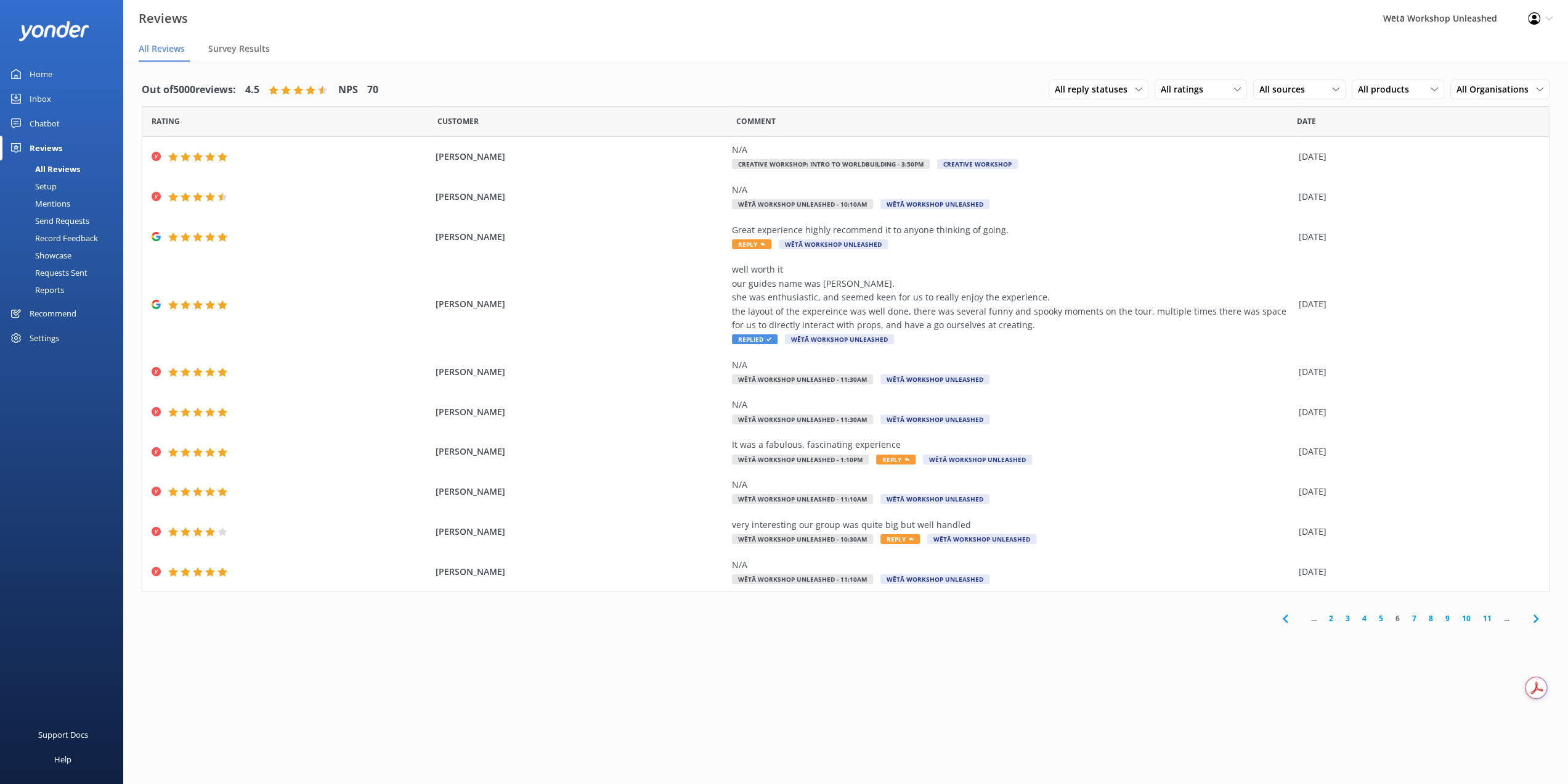
click at [1413, 617] on link "7" at bounding box center [1414, 619] width 16 height 12
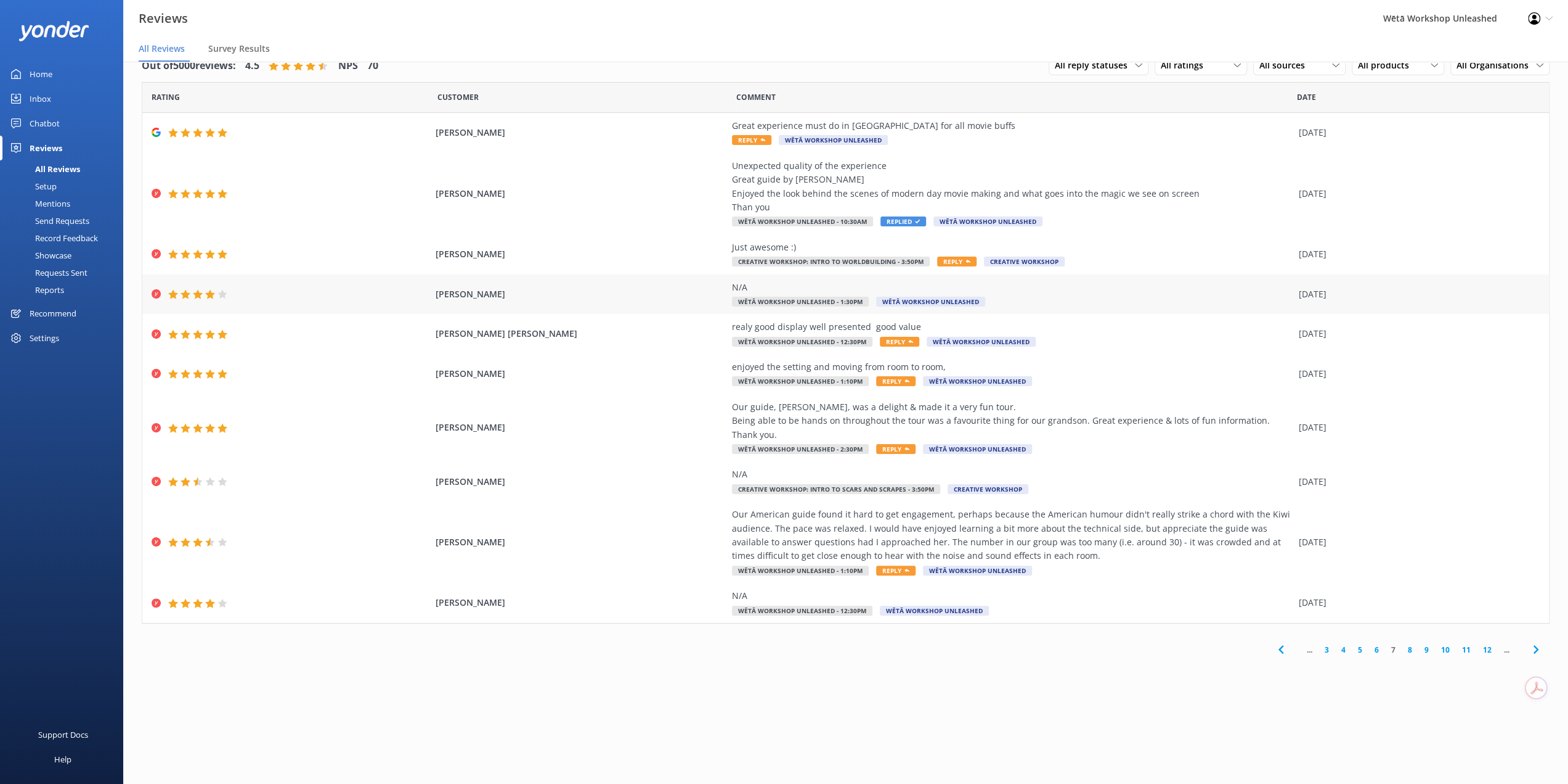
scroll to position [25, 0]
click at [1408, 649] on link "8" at bounding box center [1410, 649] width 16 height 12
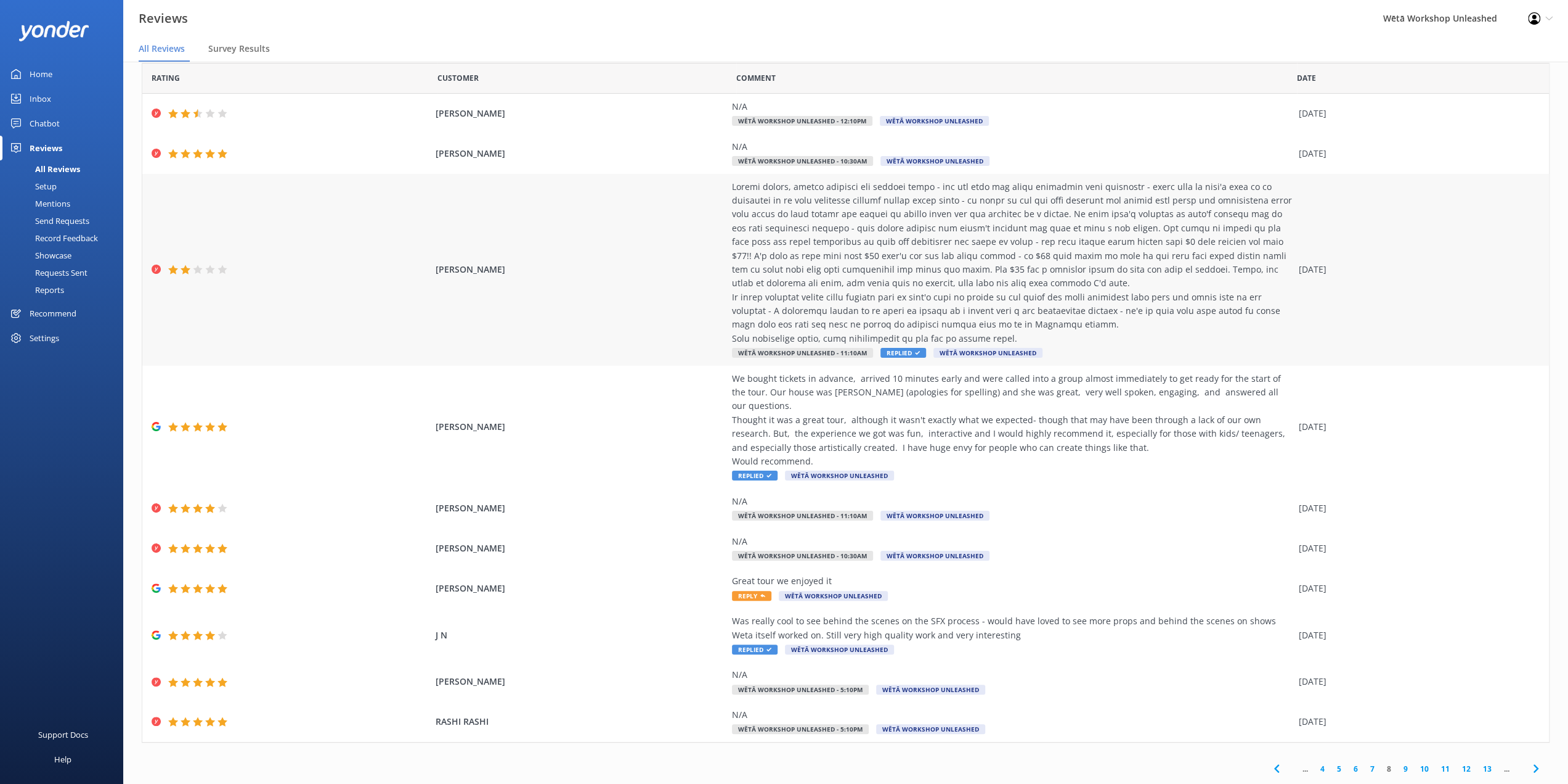
scroll to position [27, 0]
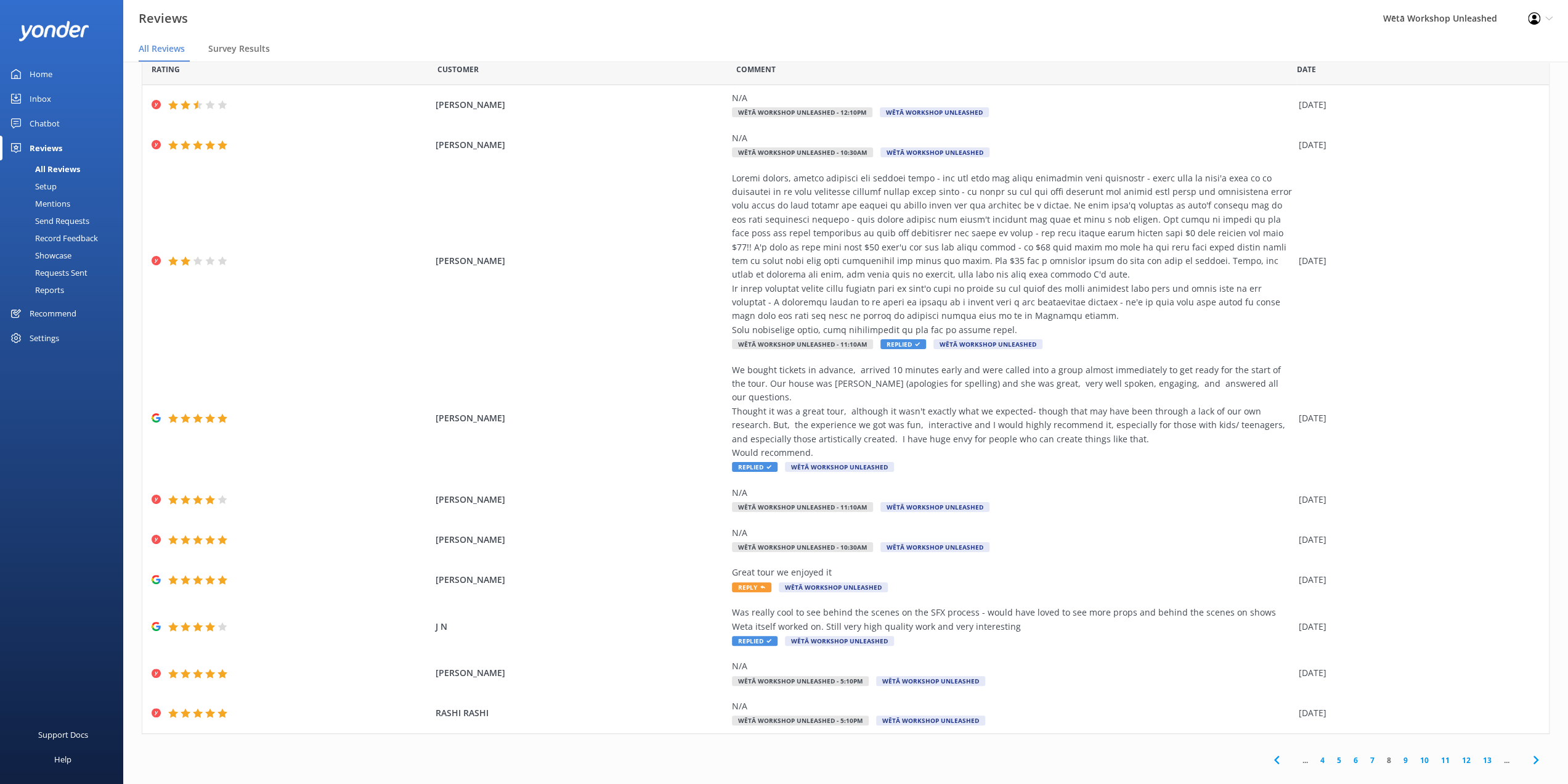
click at [1364, 754] on link "7" at bounding box center [1372, 760] width 16 height 12
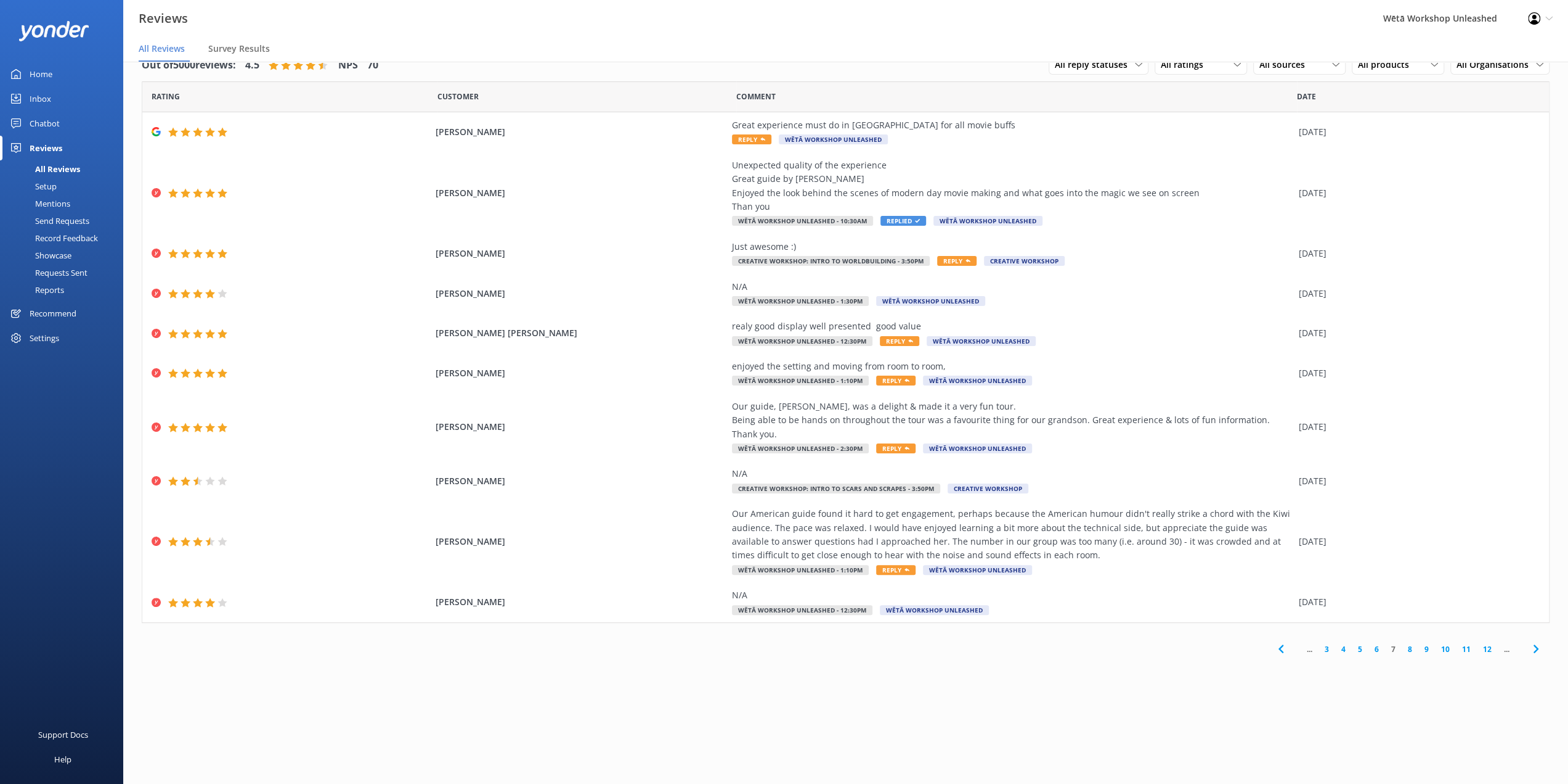
click at [1373, 643] on link "6" at bounding box center [1376, 649] width 16 height 12
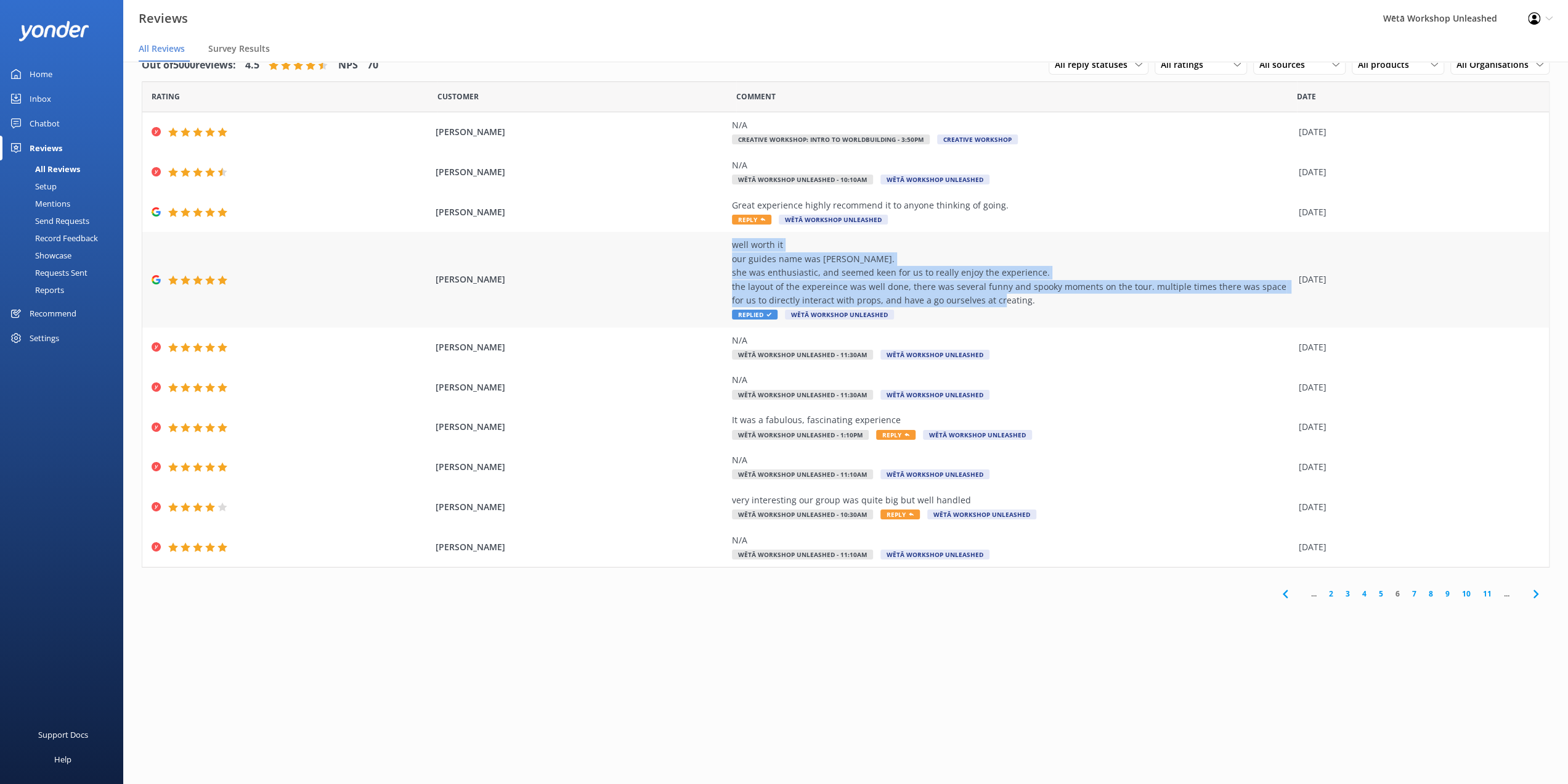
drag, startPoint x: 1061, startPoint y: 302, endPoint x: 686, endPoint y: 247, distance: 379.0
click at [686, 247] on div "[PERSON_NAME] well worth it our guides name was [PERSON_NAME]. she was enthusia…" at bounding box center [845, 279] width 1407 height 95
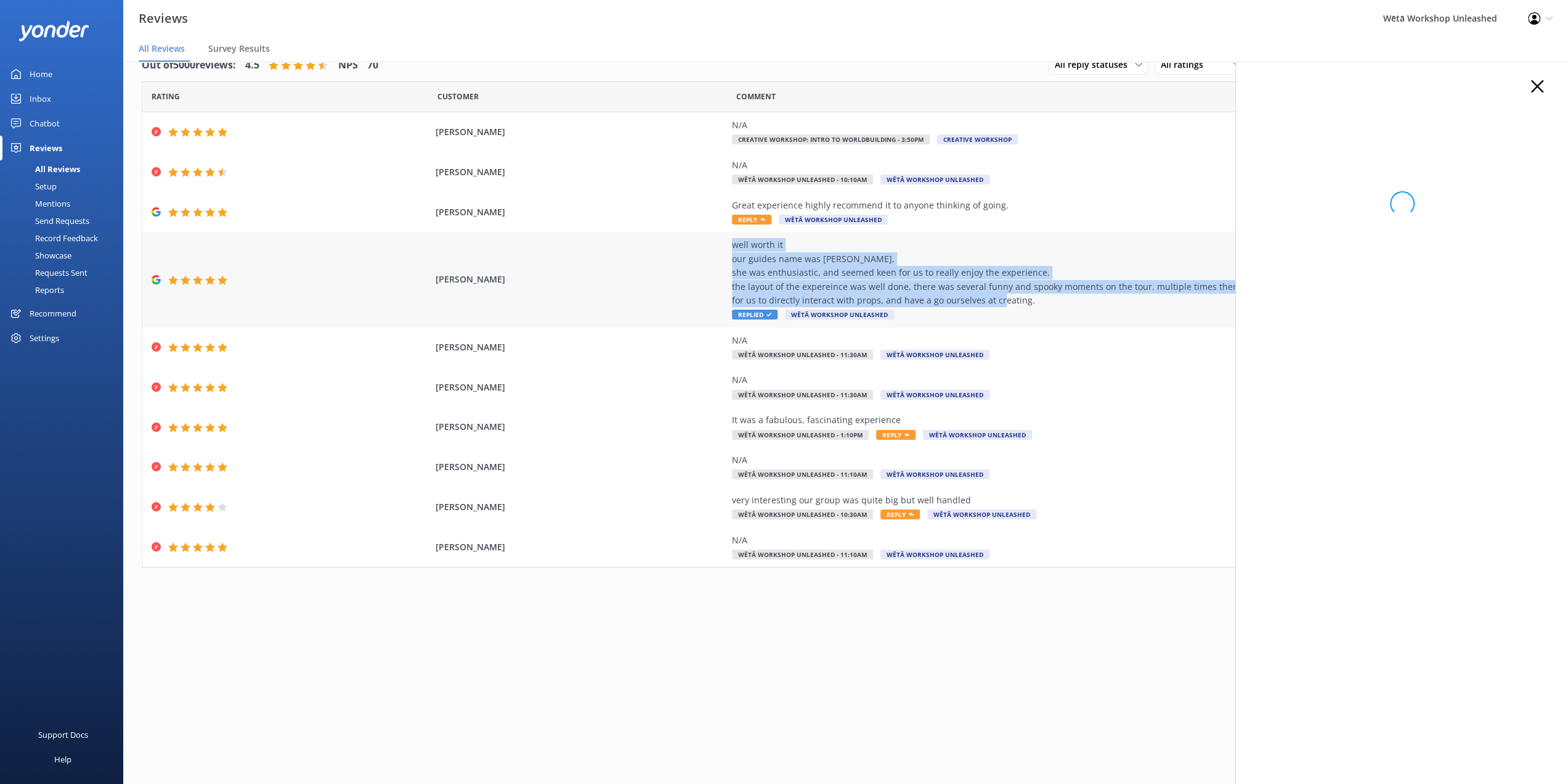
copy div "well worth it our guides name was [PERSON_NAME]. she was enthusiastic, and seem…"
